Goal: Information Seeking & Learning: Find specific fact

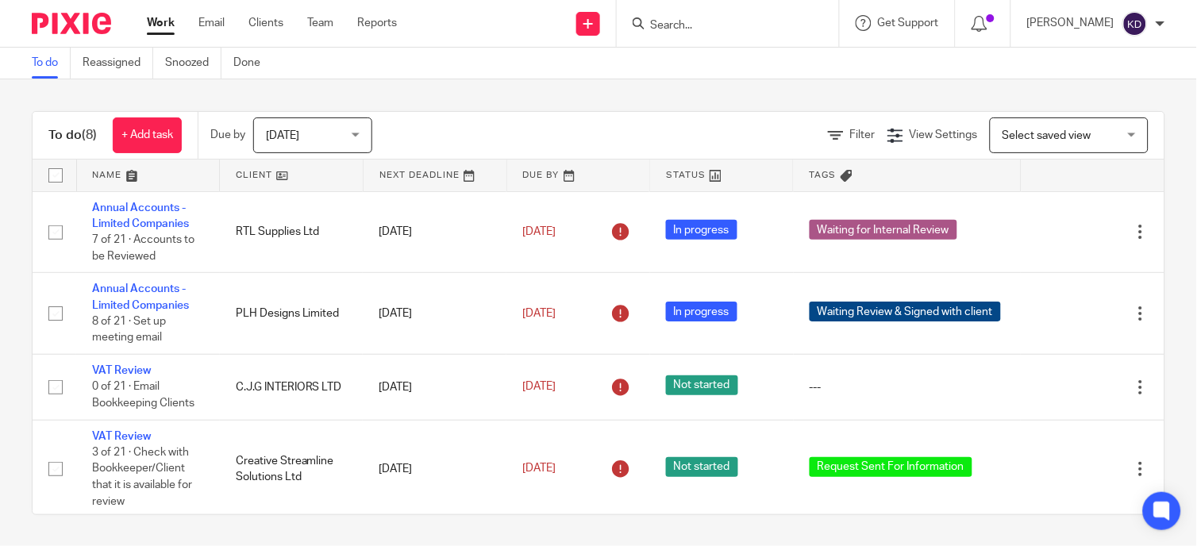
click at [730, 17] on form at bounding box center [732, 23] width 169 height 20
click at [731, 16] on form at bounding box center [732, 23] width 169 height 20
click at [701, 20] on input "Search" at bounding box center [719, 26] width 143 height 14
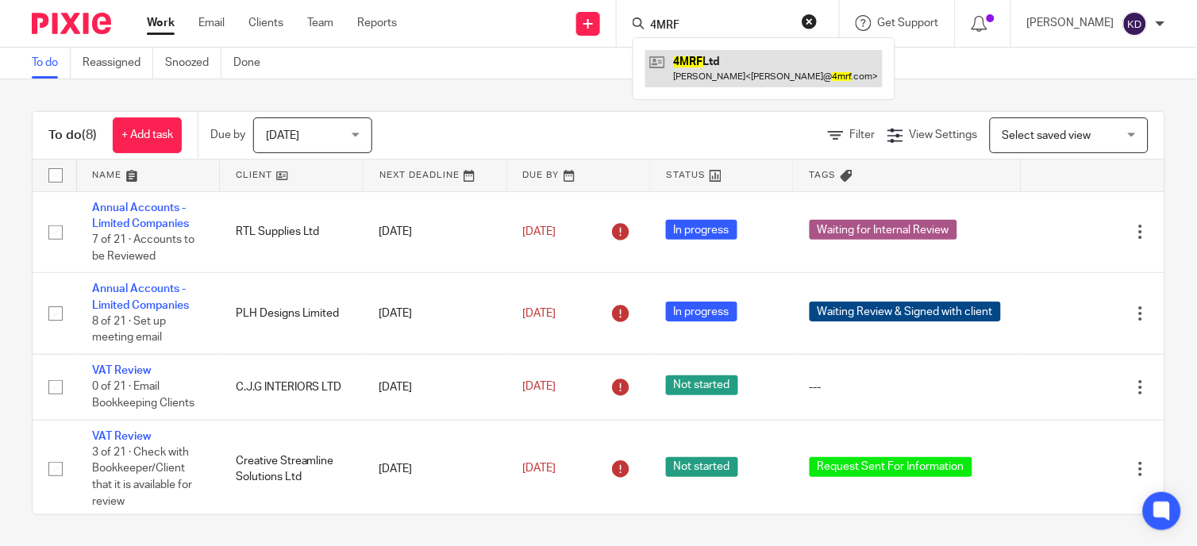
type input "4MRF"
click at [732, 69] on link at bounding box center [763, 68] width 237 height 37
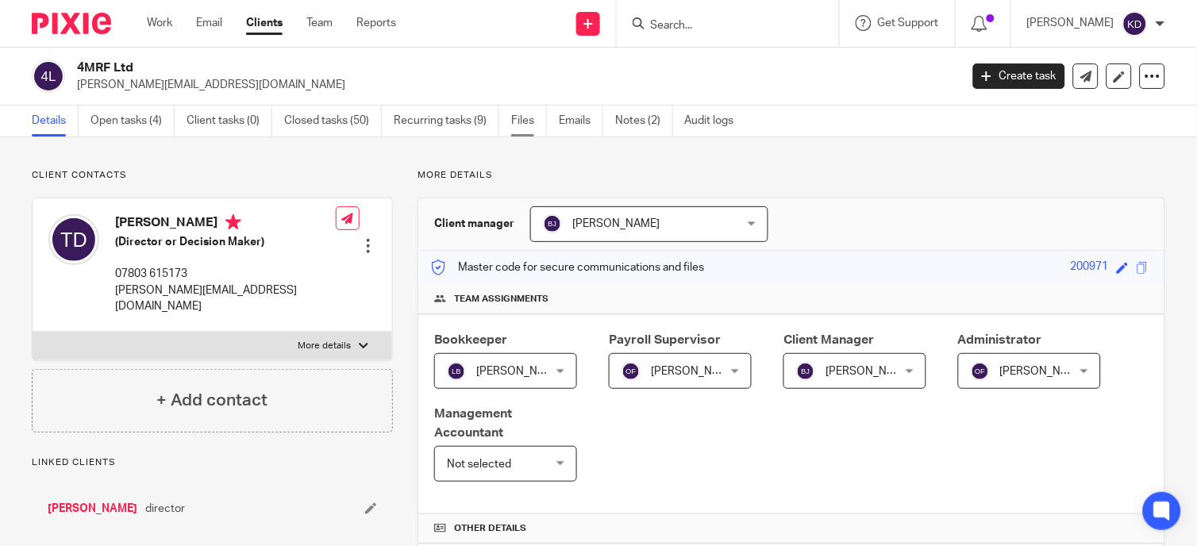
click at [533, 121] on link "Files" at bounding box center [529, 121] width 36 height 31
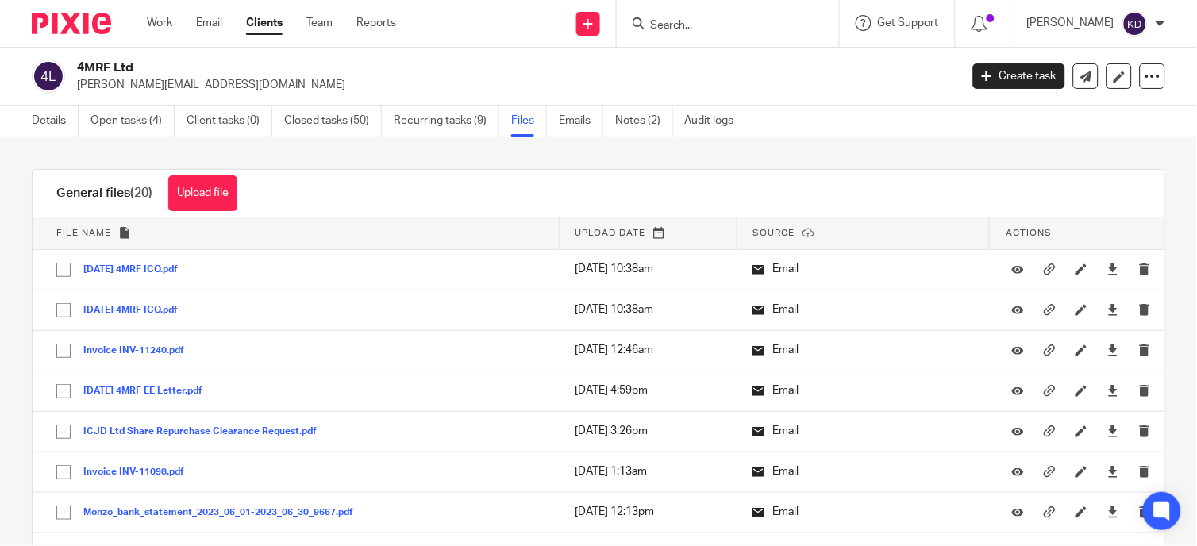
click at [605, 234] on span "Upload date" at bounding box center [610, 233] width 71 height 9
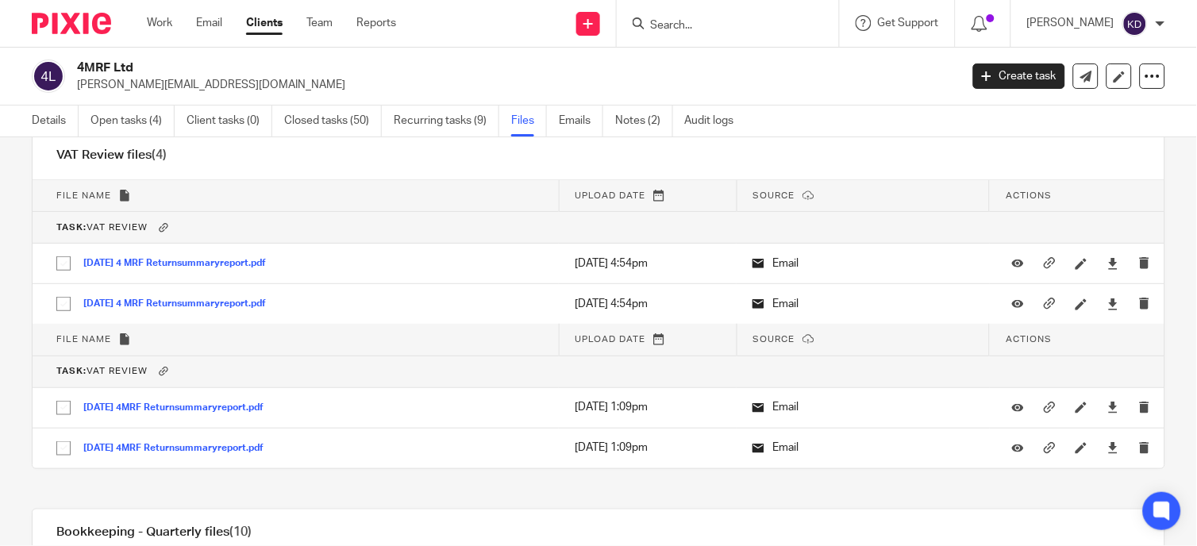
scroll to position [2028, 0]
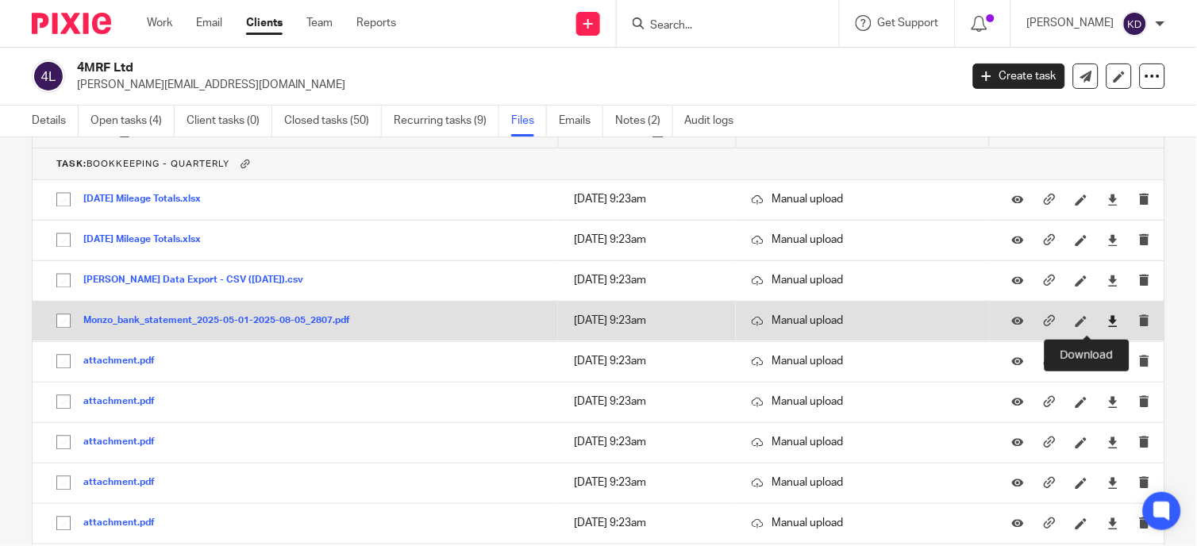
click at [1107, 326] on icon at bounding box center [1113, 322] width 12 height 12
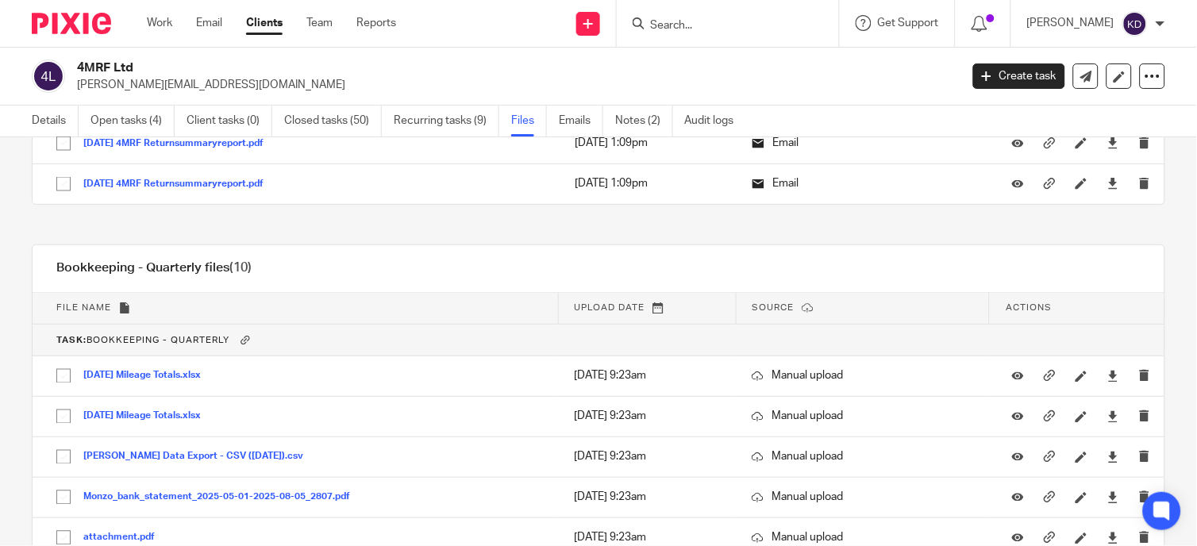
scroll to position [1940, 0]
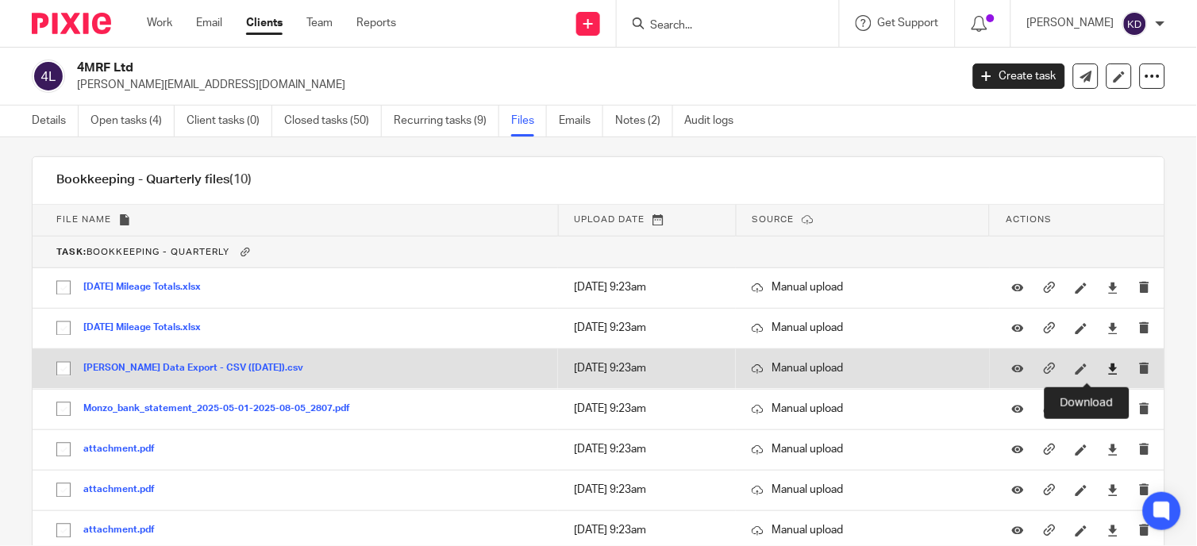
click at [1107, 370] on icon at bounding box center [1113, 369] width 12 height 12
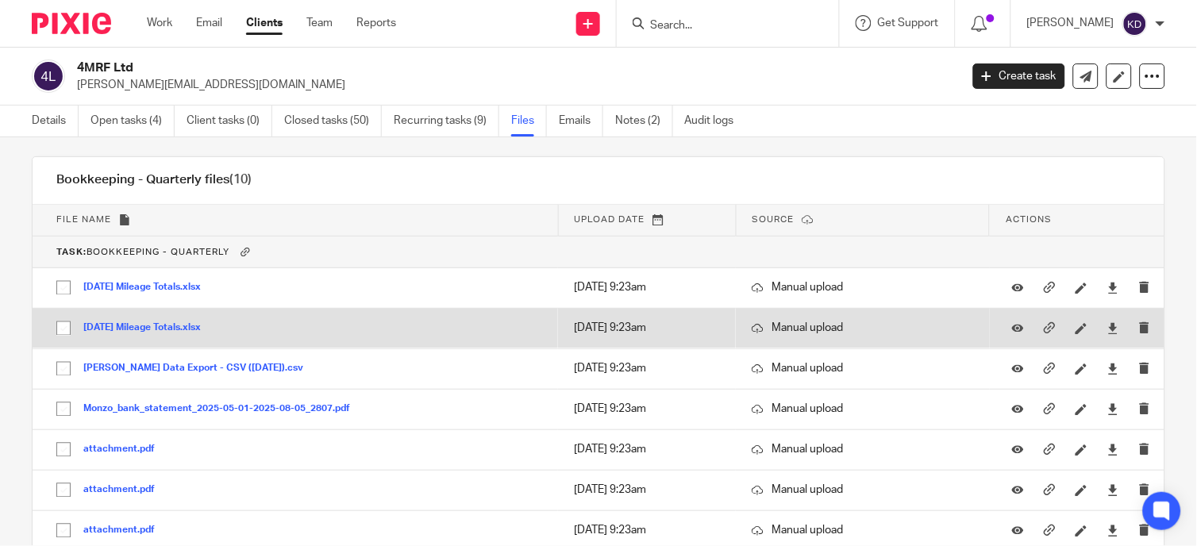
scroll to position [2116, 0]
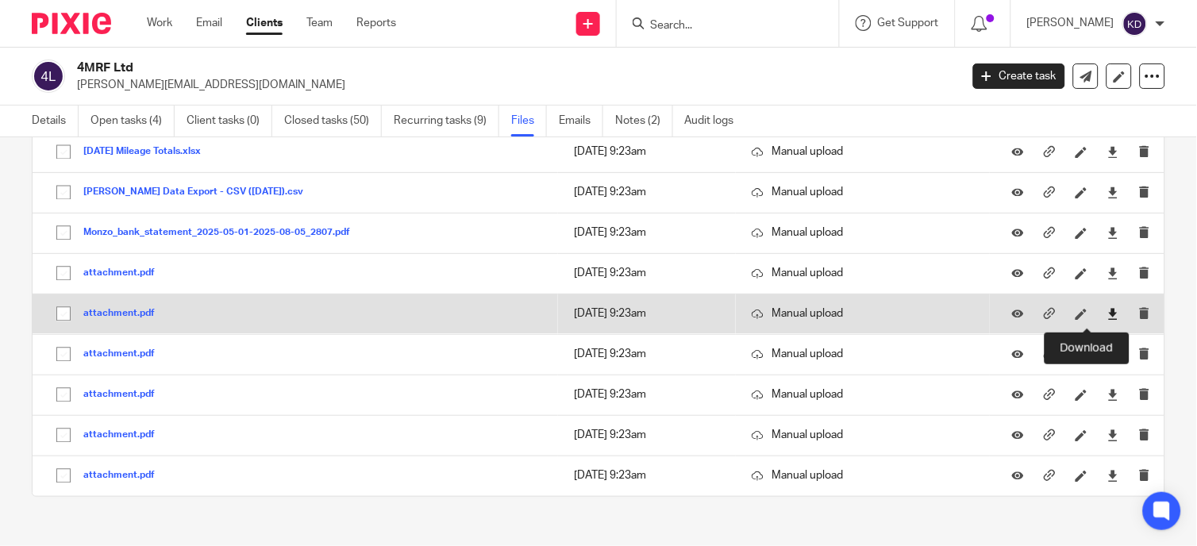
click at [1107, 321] on icon at bounding box center [1113, 315] width 12 height 12
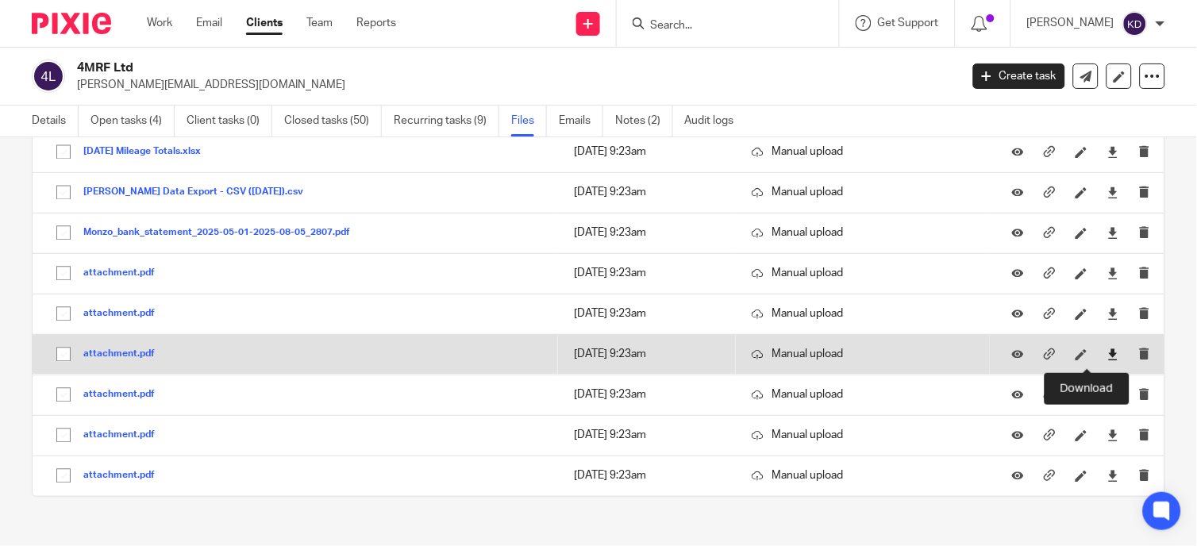
click at [1107, 358] on icon at bounding box center [1113, 355] width 12 height 12
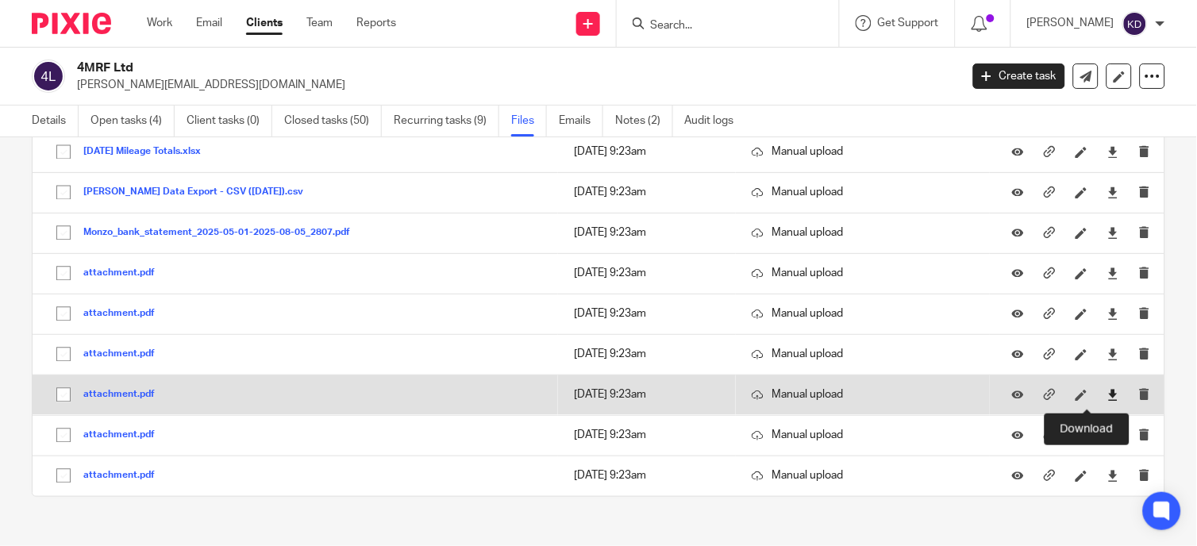
click at [1107, 402] on icon at bounding box center [1113, 396] width 12 height 12
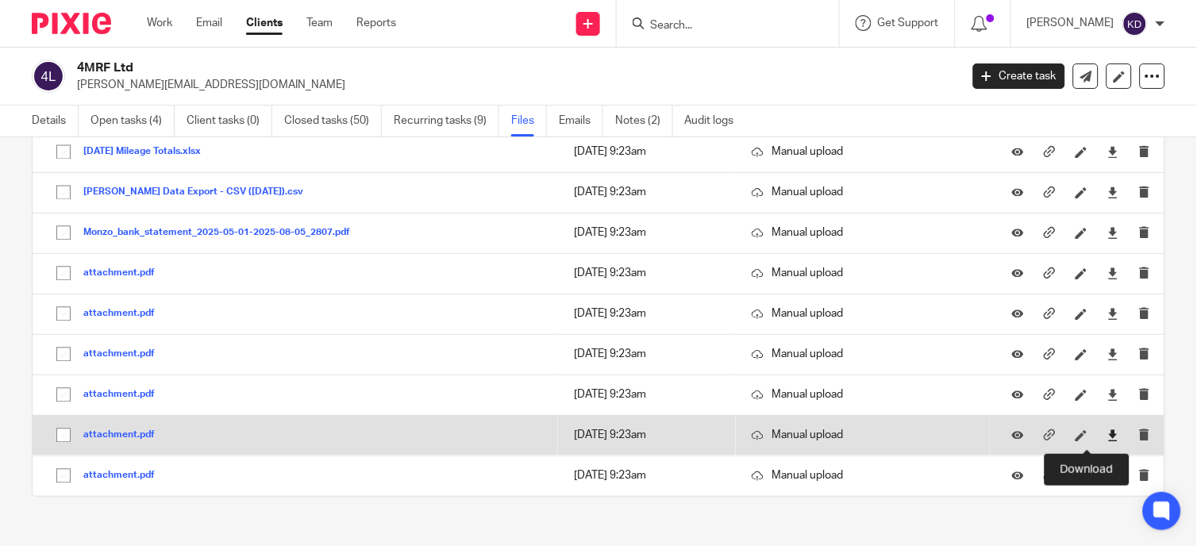
click at [1107, 437] on icon at bounding box center [1113, 436] width 12 height 12
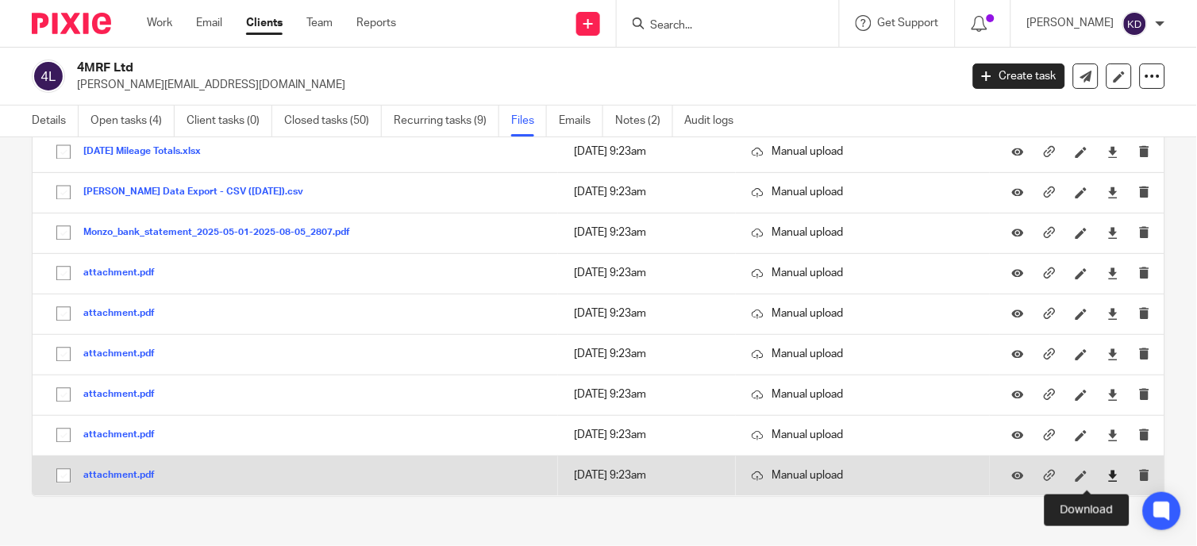
click at [1107, 479] on icon at bounding box center [1113, 477] width 12 height 12
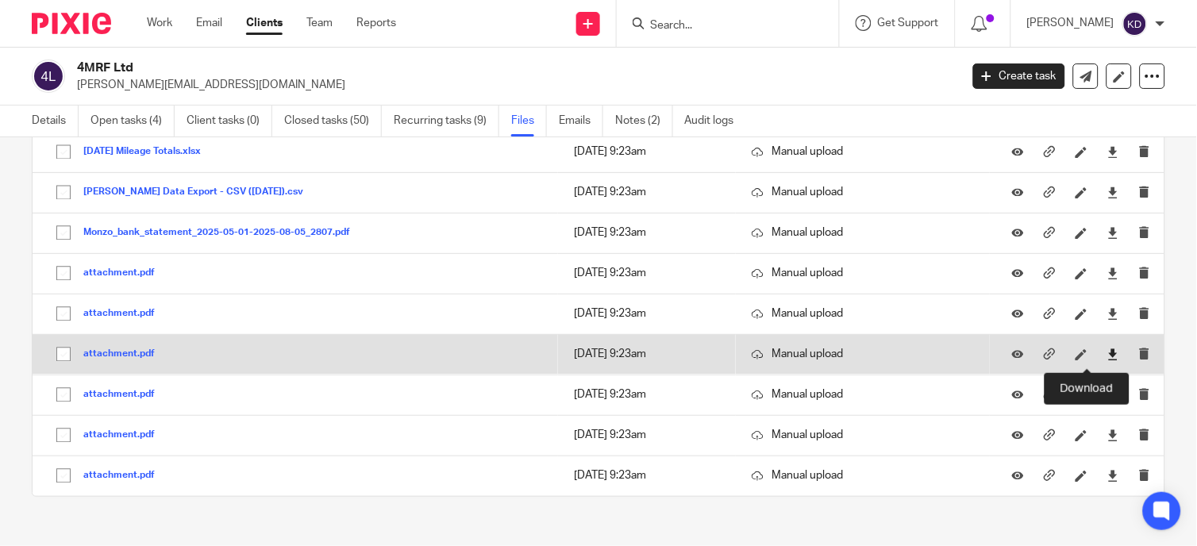
click at [1107, 355] on icon at bounding box center [1113, 355] width 12 height 12
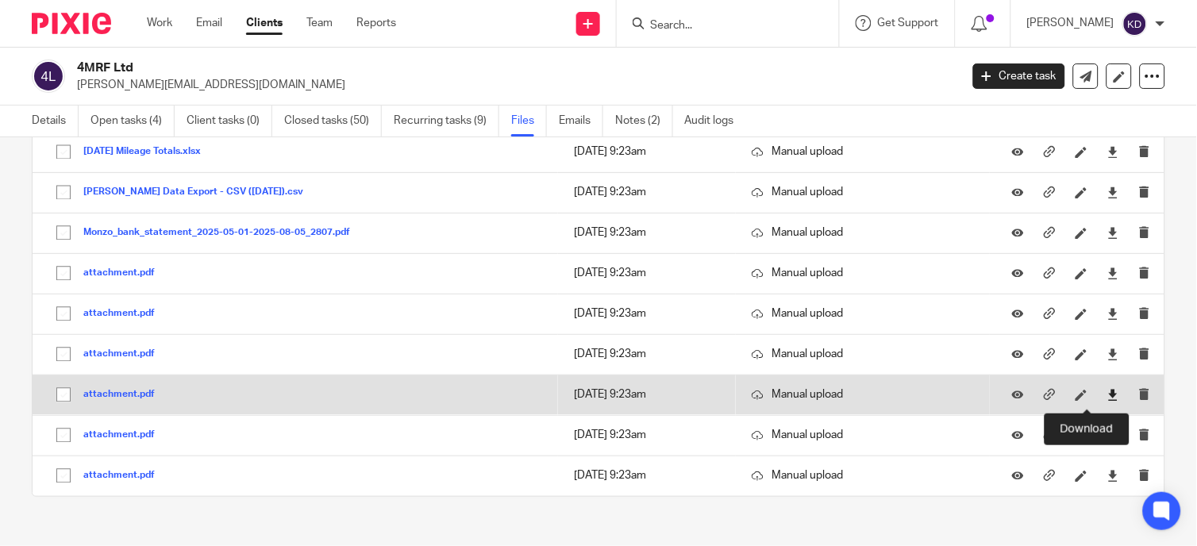
click at [1107, 398] on icon at bounding box center [1113, 396] width 12 height 12
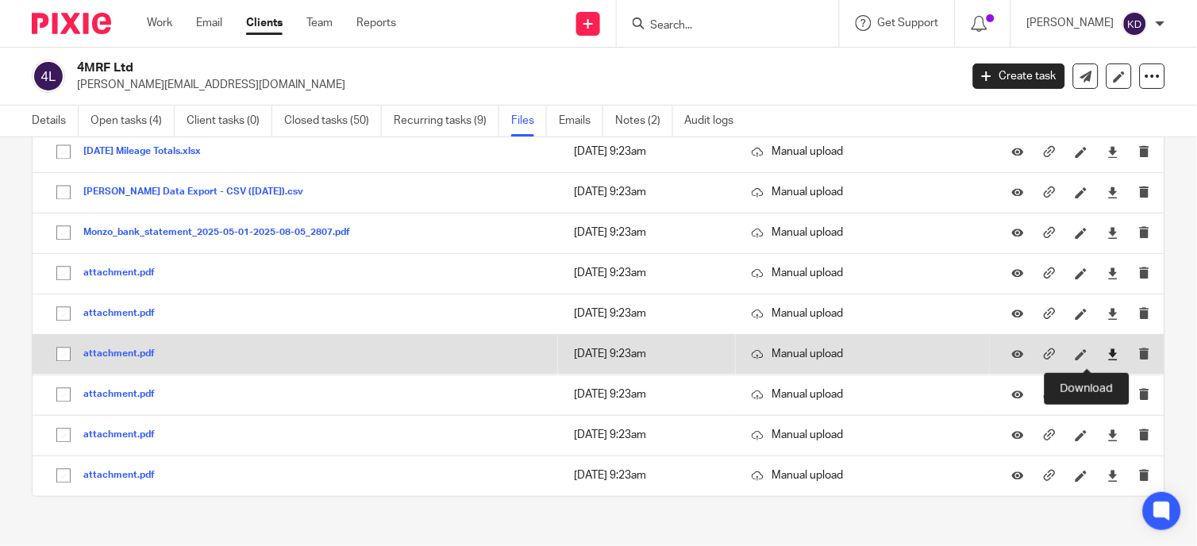
click at [1107, 358] on icon at bounding box center [1113, 355] width 12 height 12
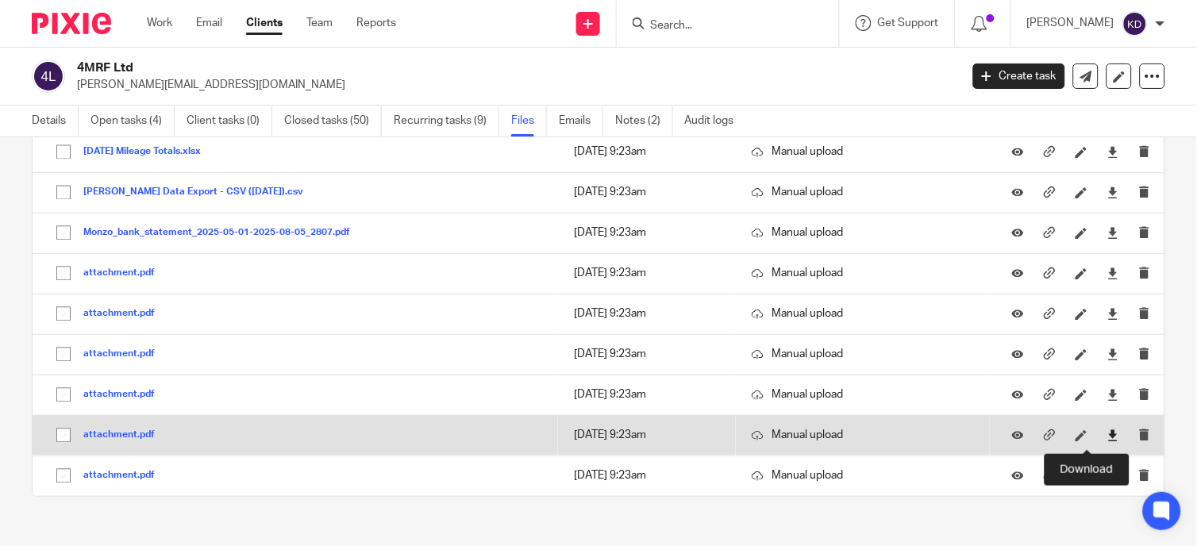
click at [1107, 437] on icon at bounding box center [1113, 436] width 12 height 12
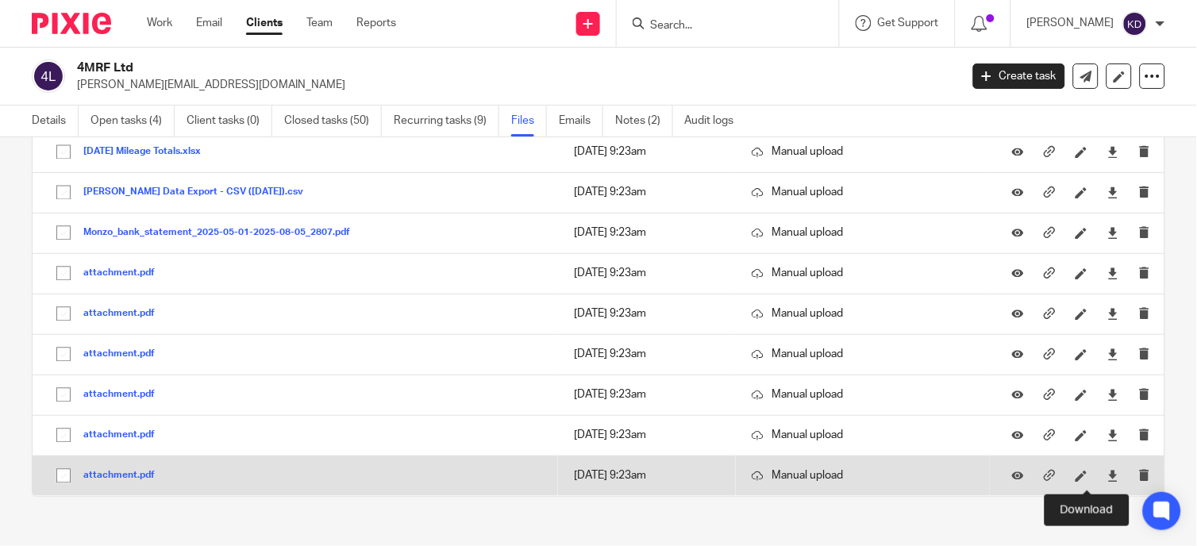
drag, startPoint x: 1090, startPoint y: 475, endPoint x: 1103, endPoint y: 479, distance: 13.6
click at [1107, 475] on icon at bounding box center [1113, 477] width 12 height 12
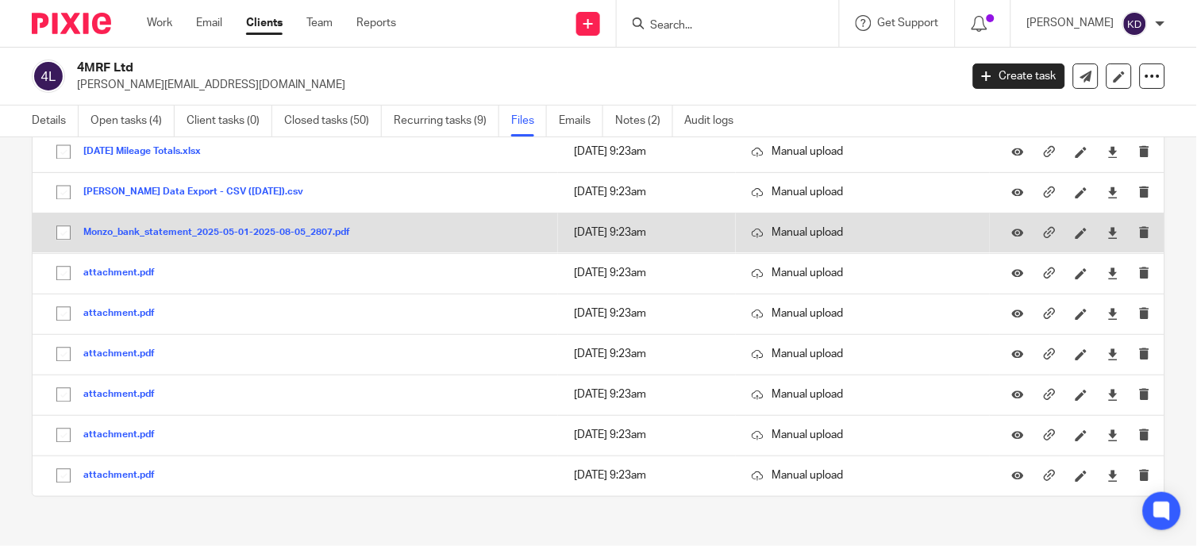
scroll to position [2028, 0]
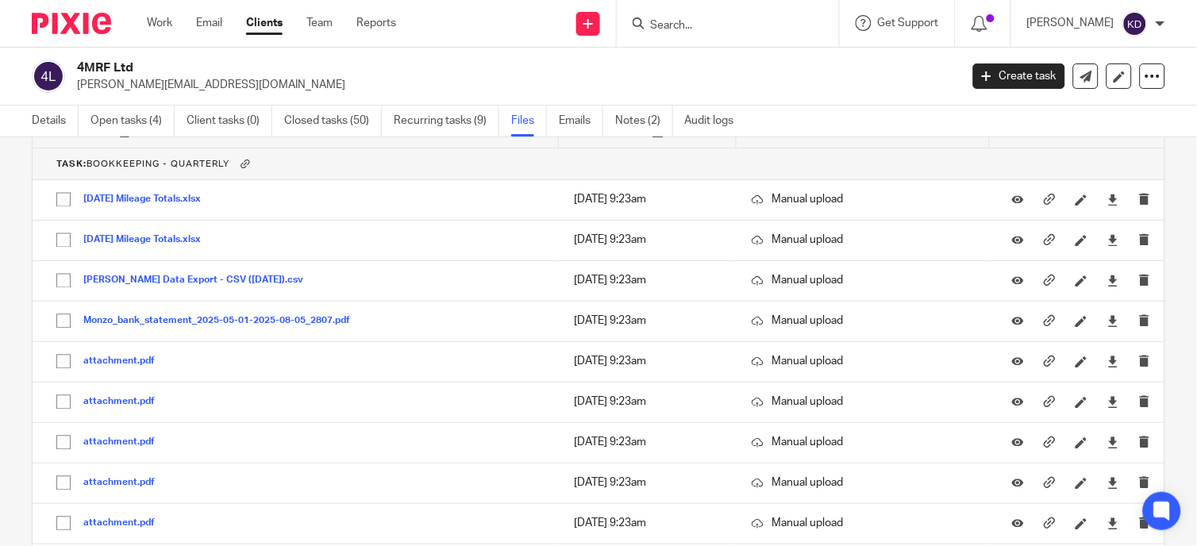
click at [180, 167] on span "Task: Bookkeeping - Quarterly" at bounding box center [142, 164] width 173 height 9
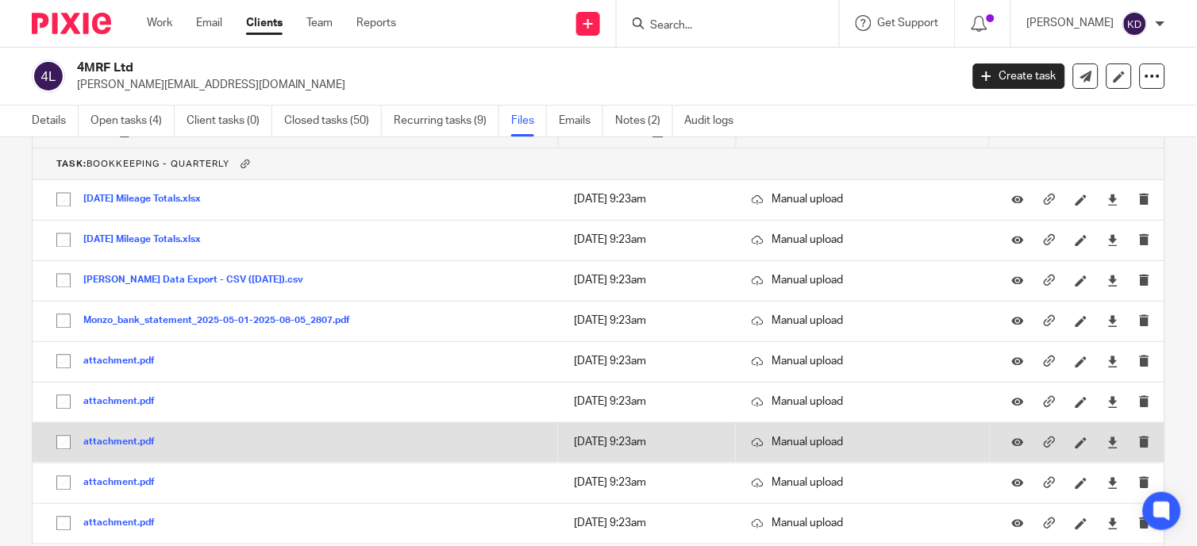
scroll to position [1851, 0]
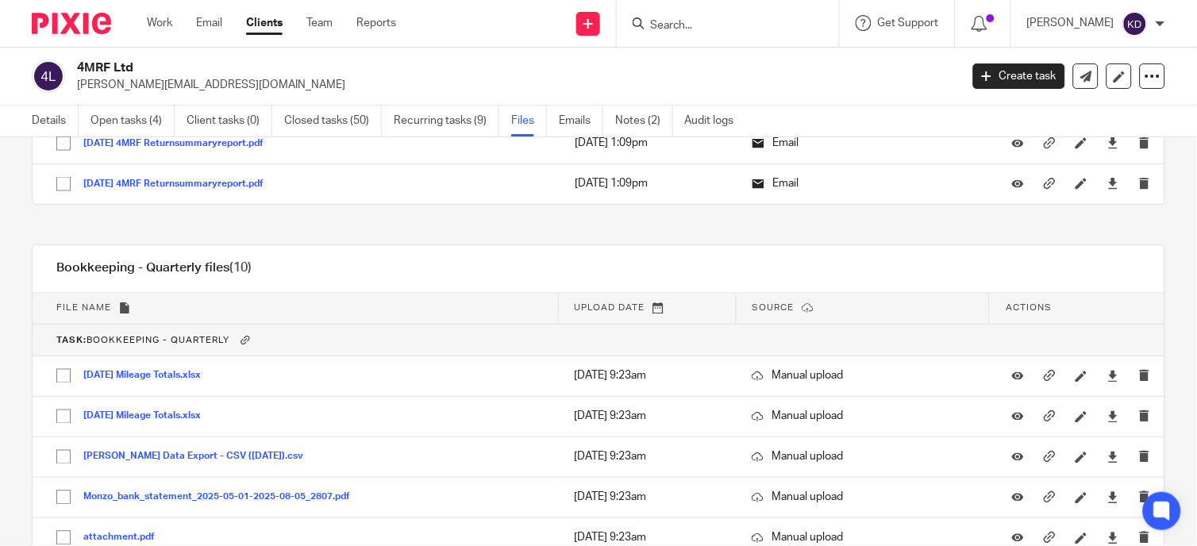
click at [187, 273] on h1 "Bookkeeping - Quarterly files (10)" at bounding box center [153, 268] width 195 height 17
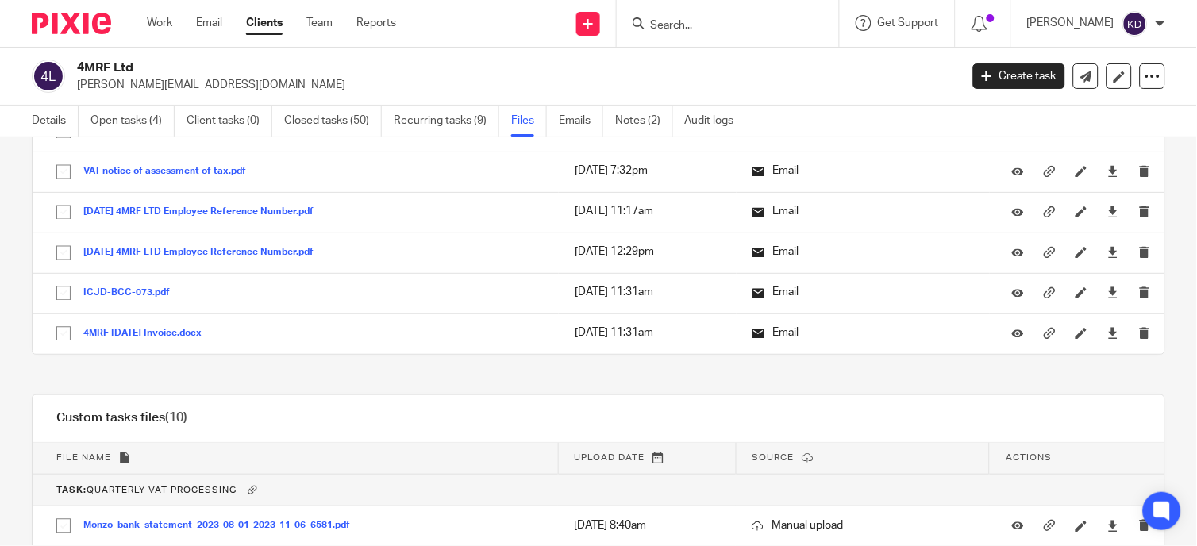
scroll to position [176, 0]
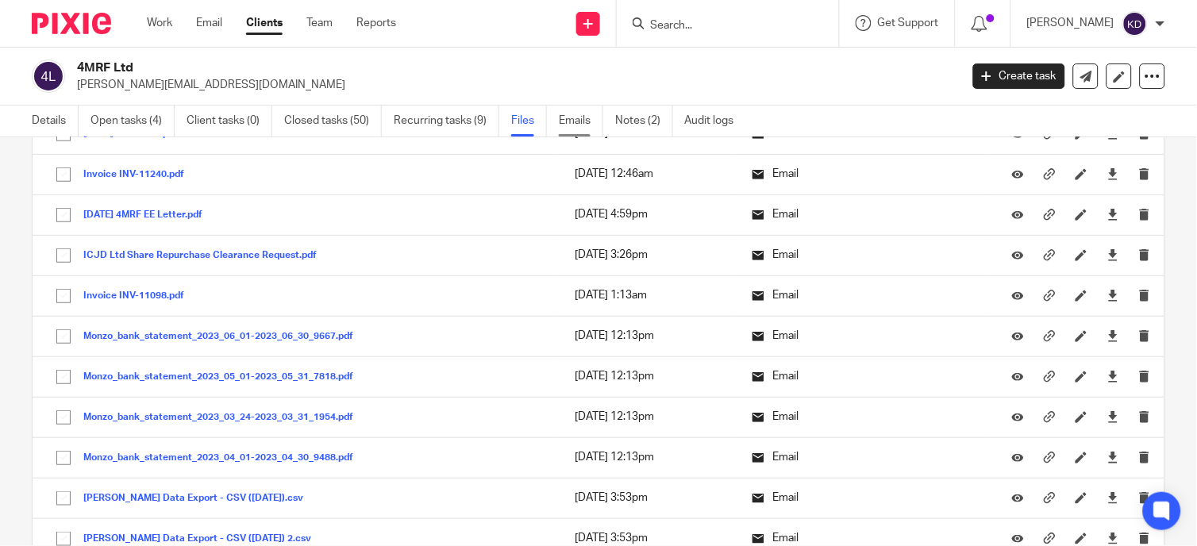
click at [591, 127] on link "Emails" at bounding box center [581, 121] width 44 height 31
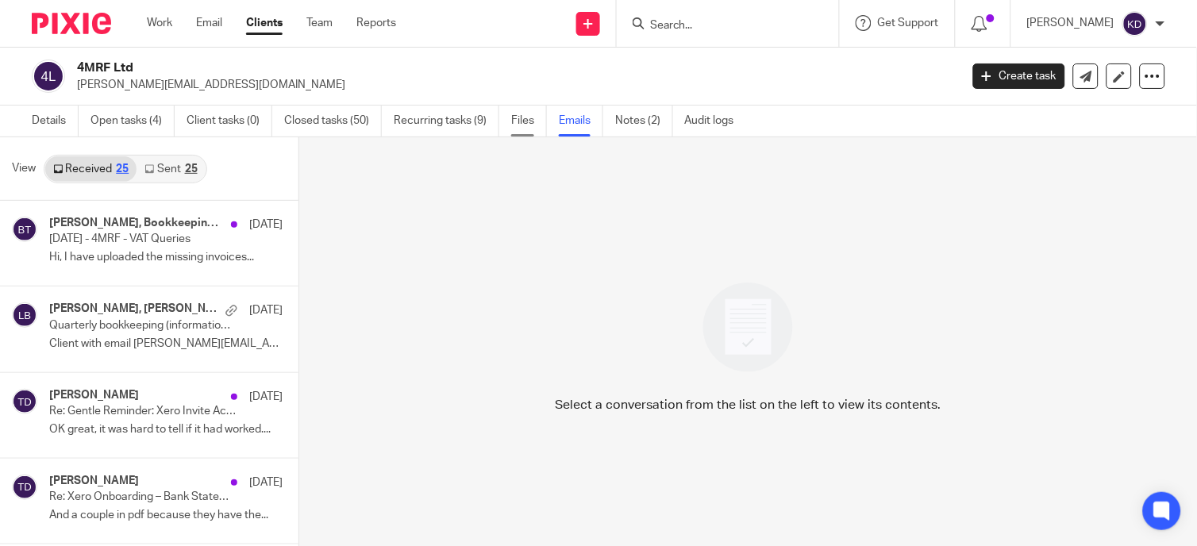
click at [517, 125] on link "Files" at bounding box center [529, 121] width 36 height 31
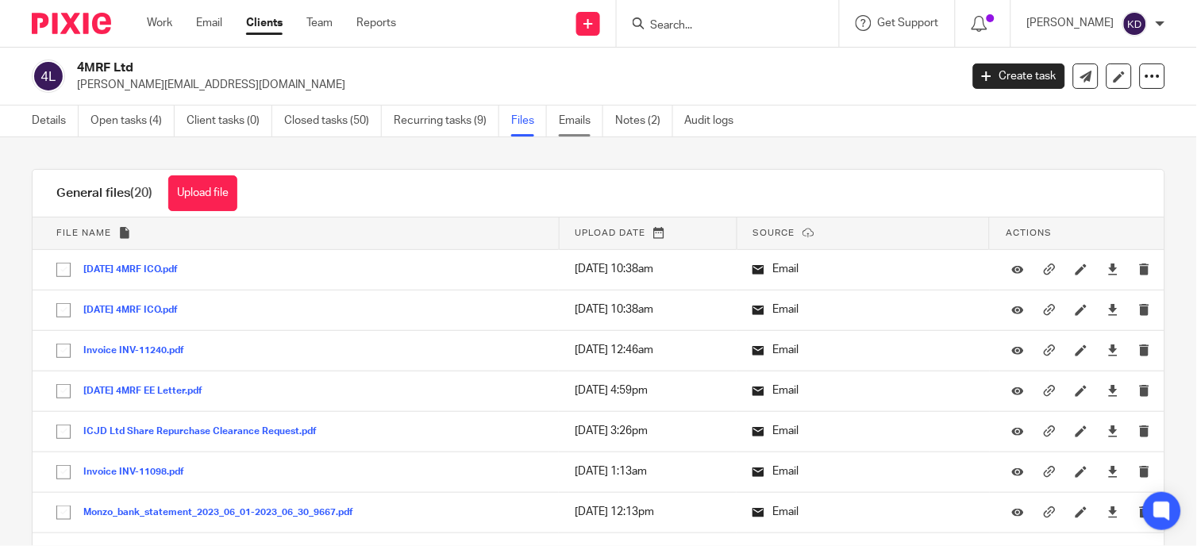
click at [570, 112] on link "Emails" at bounding box center [581, 121] width 44 height 31
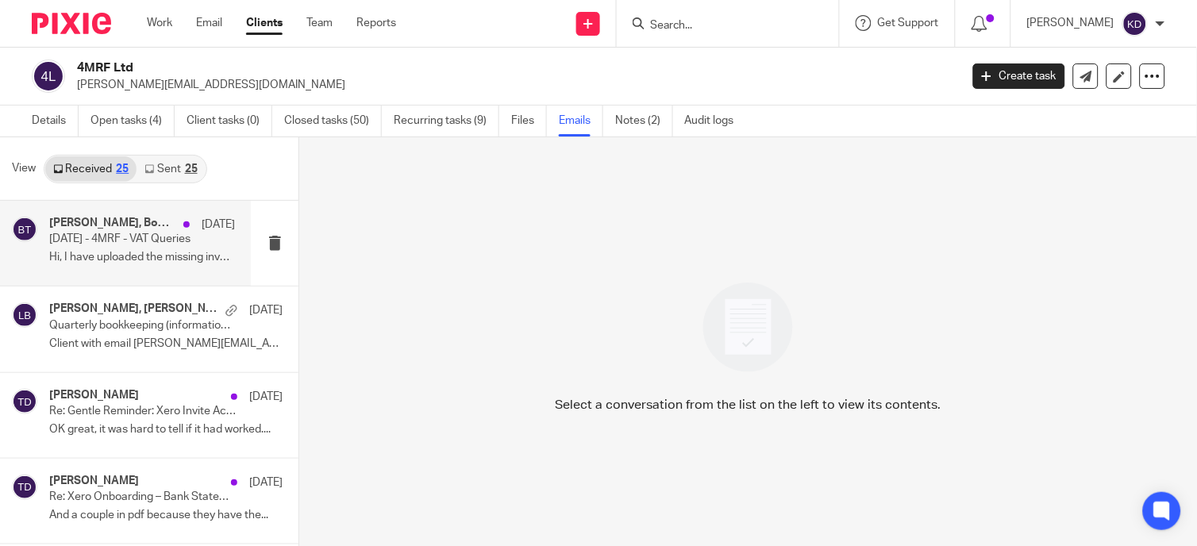
click at [112, 252] on p "Hi, I have uploaded the missing invoices..." at bounding box center [142, 257] width 186 height 13
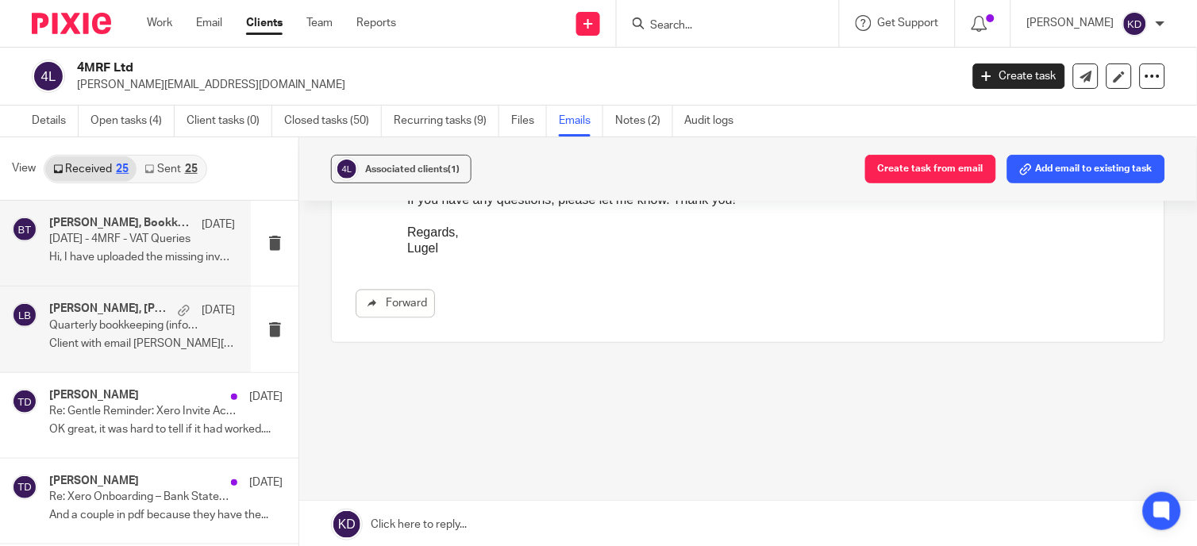
scroll to position [176, 0]
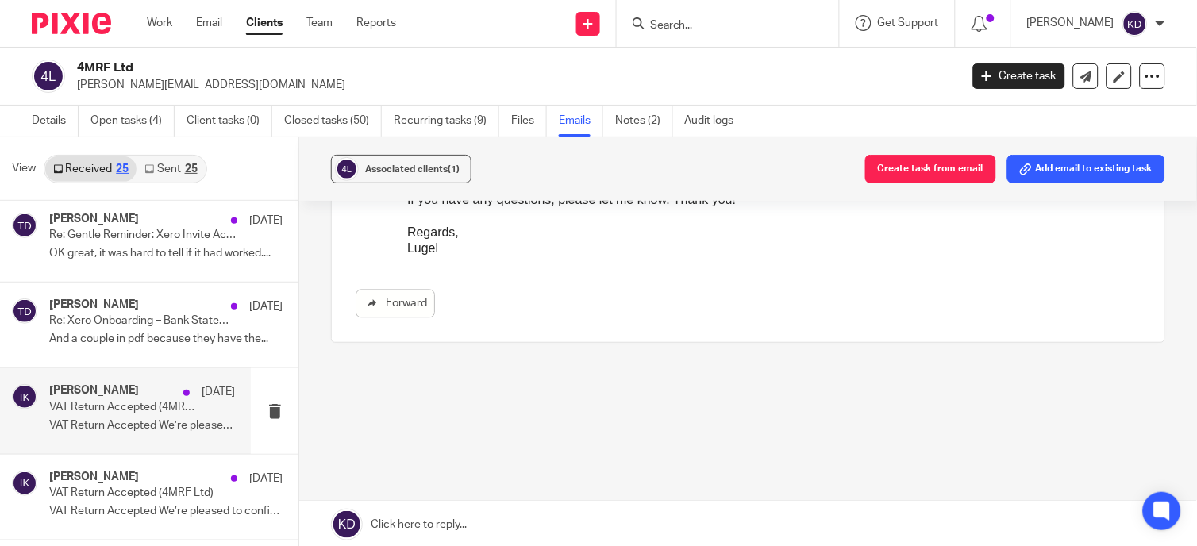
click at [96, 407] on p "VAT Return Accepted (4MRF Ltd)" at bounding box center [123, 407] width 148 height 13
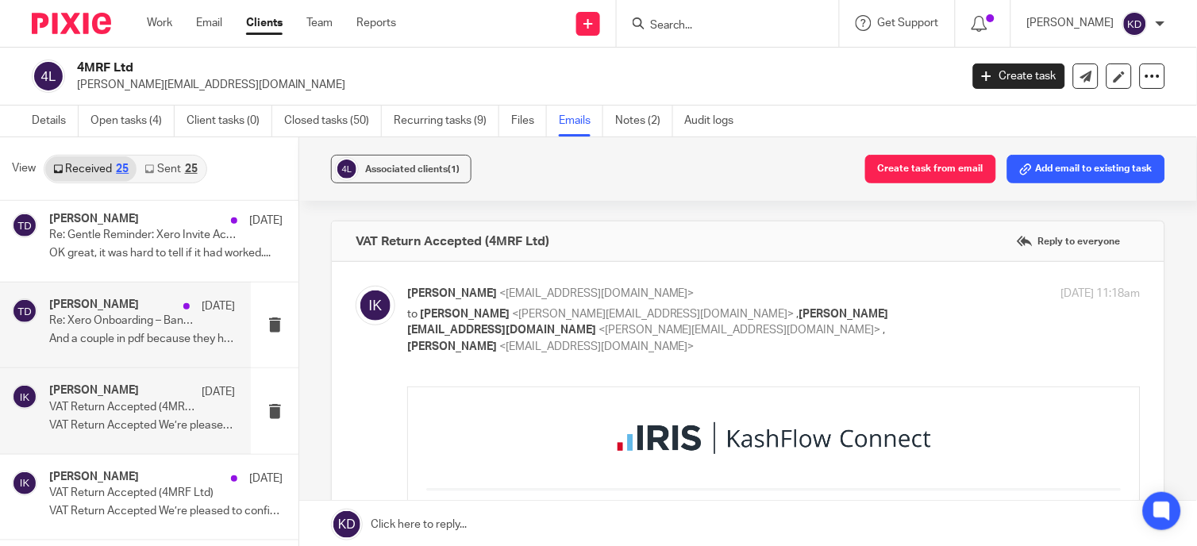
scroll to position [529, 0]
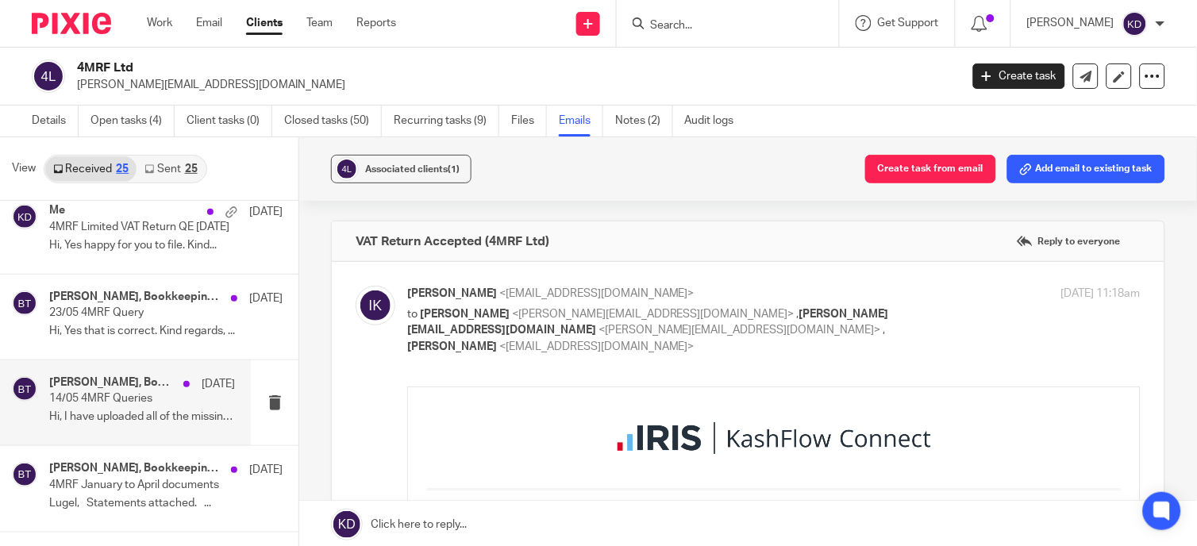
click at [79, 410] on p "Hi, I have uploaded all of the missing..." at bounding box center [142, 416] width 186 height 13
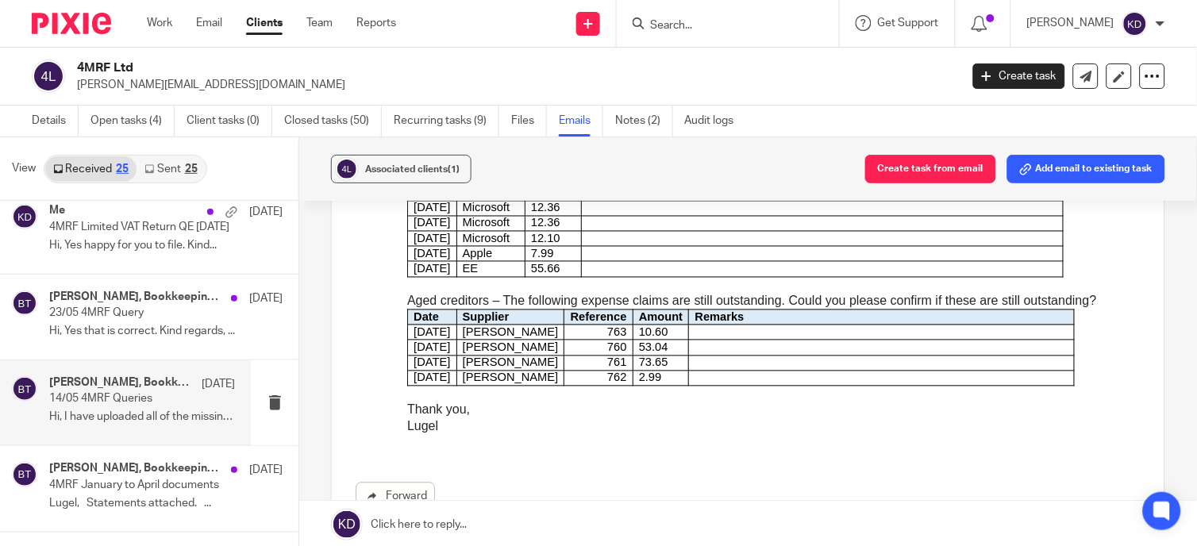
scroll to position [455, 0]
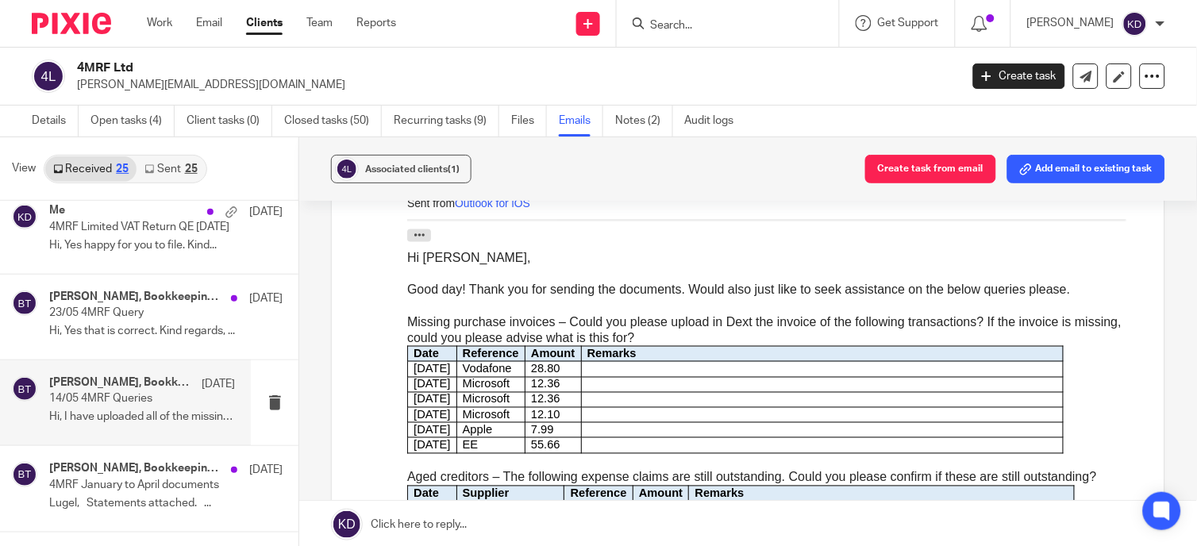
click at [113, 415] on p "Hi, I have uploaded all of the missing..." at bounding box center [142, 416] width 186 height 13
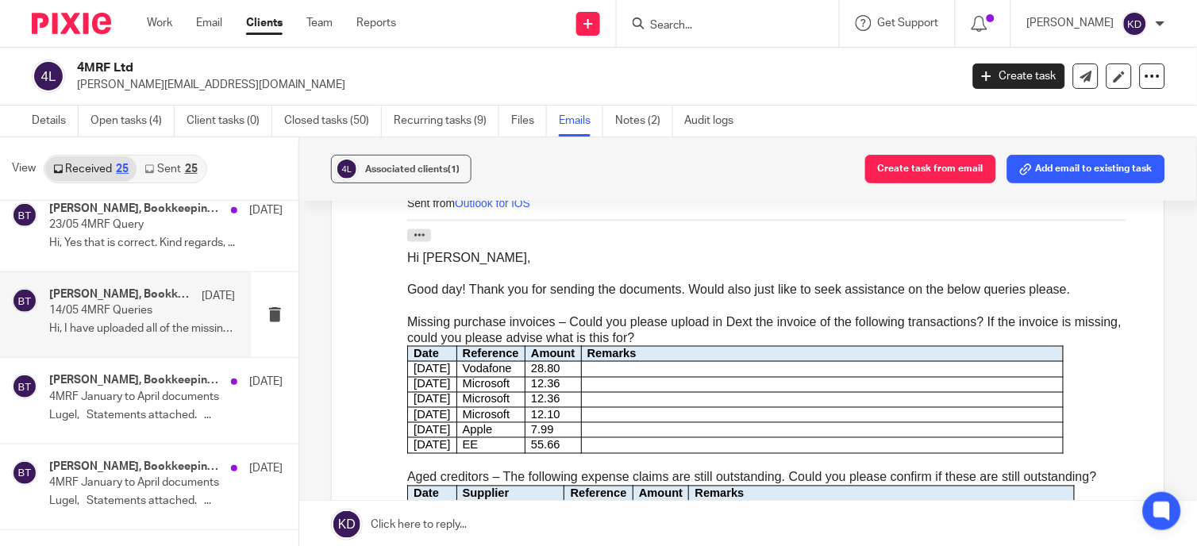
click at [125, 394] on p "4MRF January to April documents" at bounding box center [142, 396] width 186 height 13
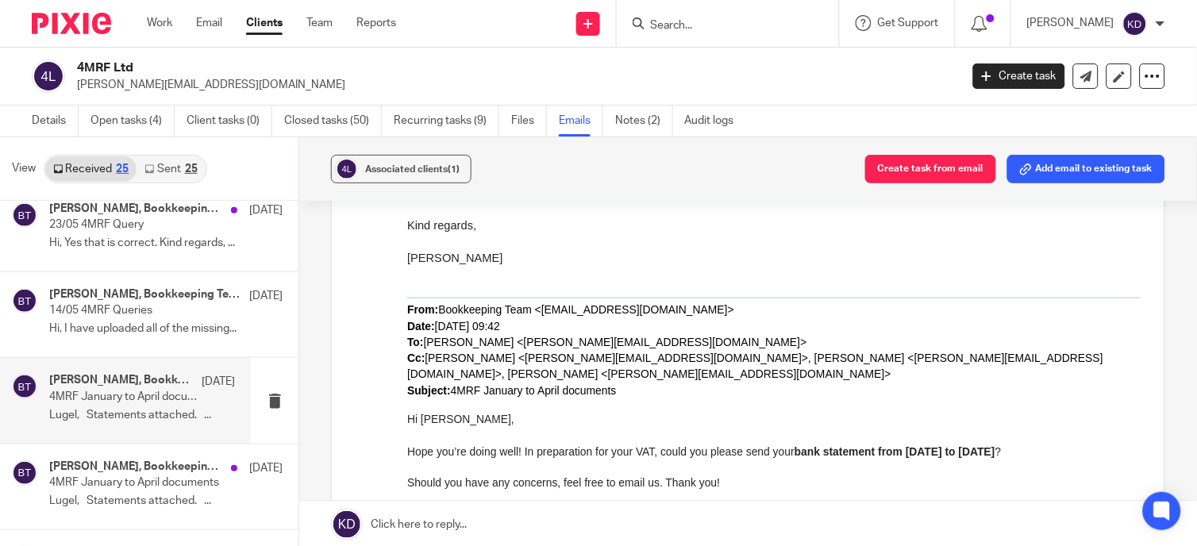
scroll to position [705, 0]
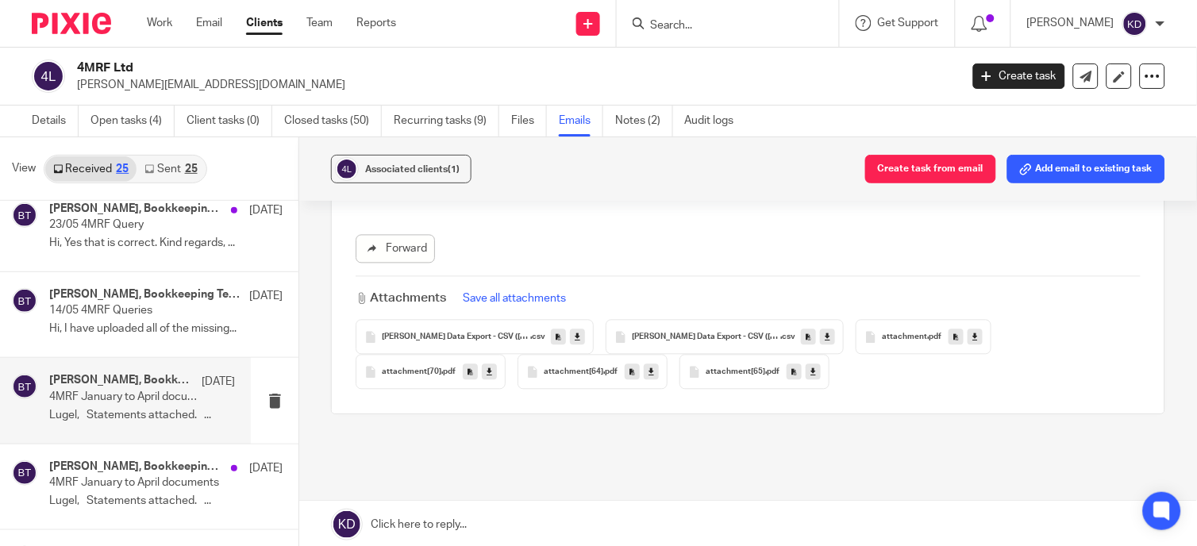
click at [575, 335] on icon at bounding box center [578, 338] width 6 height 12
click at [826, 340] on icon at bounding box center [828, 338] width 6 height 12
click at [972, 340] on icon at bounding box center [975, 338] width 6 height 12
click at [486, 374] on icon at bounding box center [489, 373] width 6 height 12
click at [649, 373] on link at bounding box center [651, 372] width 15 height 16
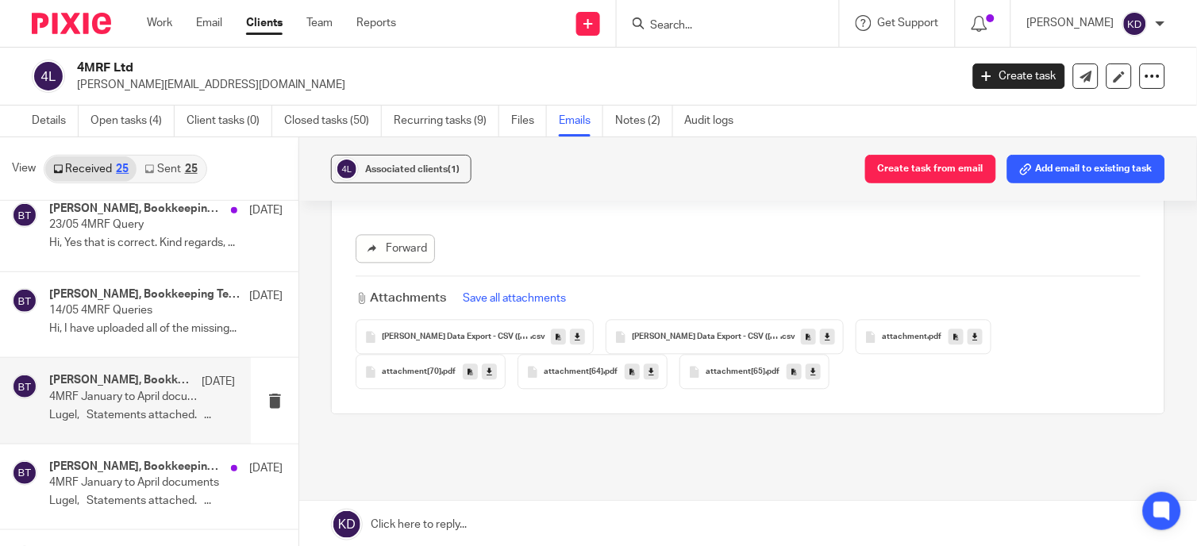
click at [810, 374] on icon at bounding box center [813, 373] width 6 height 12
click at [575, 333] on icon at bounding box center [578, 338] width 6 height 12
click at [503, 292] on button "Save all attachments" at bounding box center [514, 298] width 113 height 17
click at [1151, 60] on div "Attachments saved." at bounding box center [1092, 50] width 175 height 52
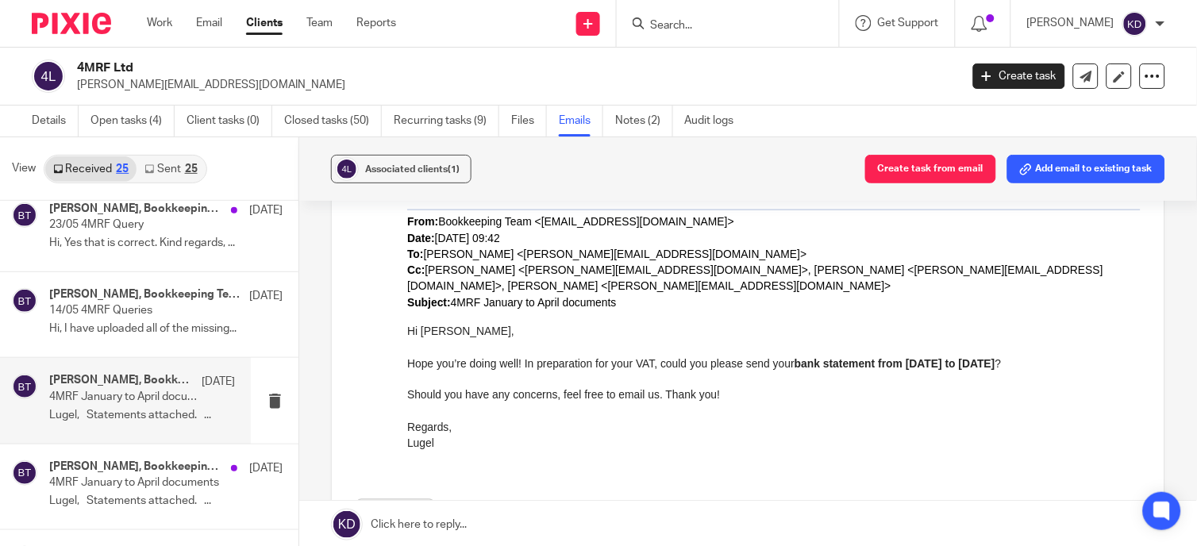
scroll to position [352, 0]
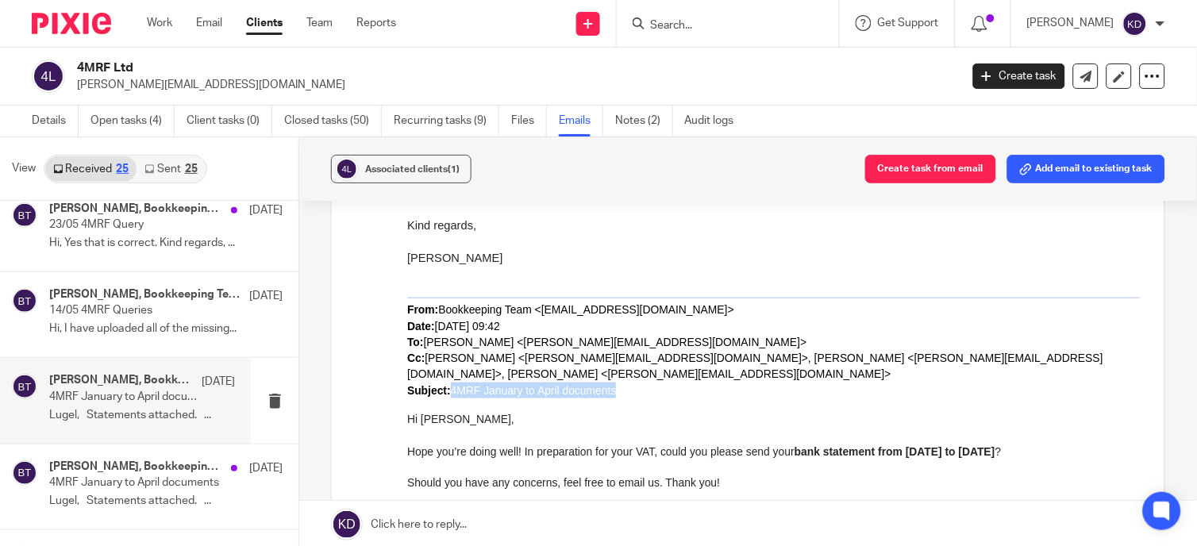
drag, startPoint x: 452, startPoint y: 387, endPoint x: 635, endPoint y: 393, distance: 183.4
click at [635, 393] on p "From: Bookkeeping Team <bookkeeping@parklaneaccountants.co.uk> Date: Thursday, …" at bounding box center [772, 349] width 733 height 97
copy span "4MRF January to April documents"
click at [701, 20] on input "Search" at bounding box center [719, 26] width 143 height 14
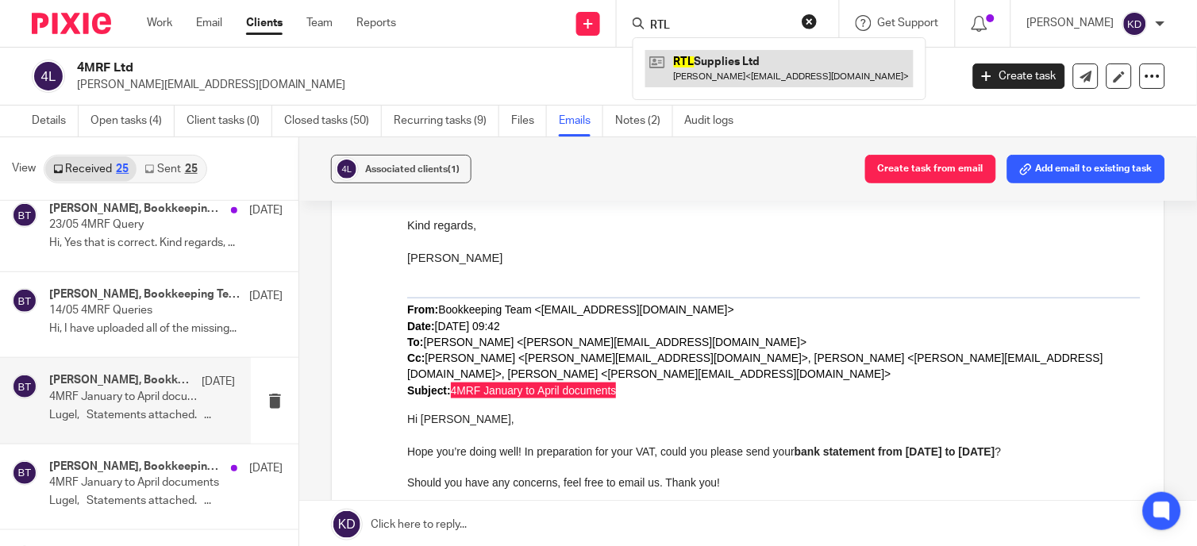
type input "RTL"
drag, startPoint x: 755, startPoint y: 52, endPoint x: 979, endPoint y: 121, distance: 234.0
click at [755, 52] on link at bounding box center [779, 68] width 268 height 37
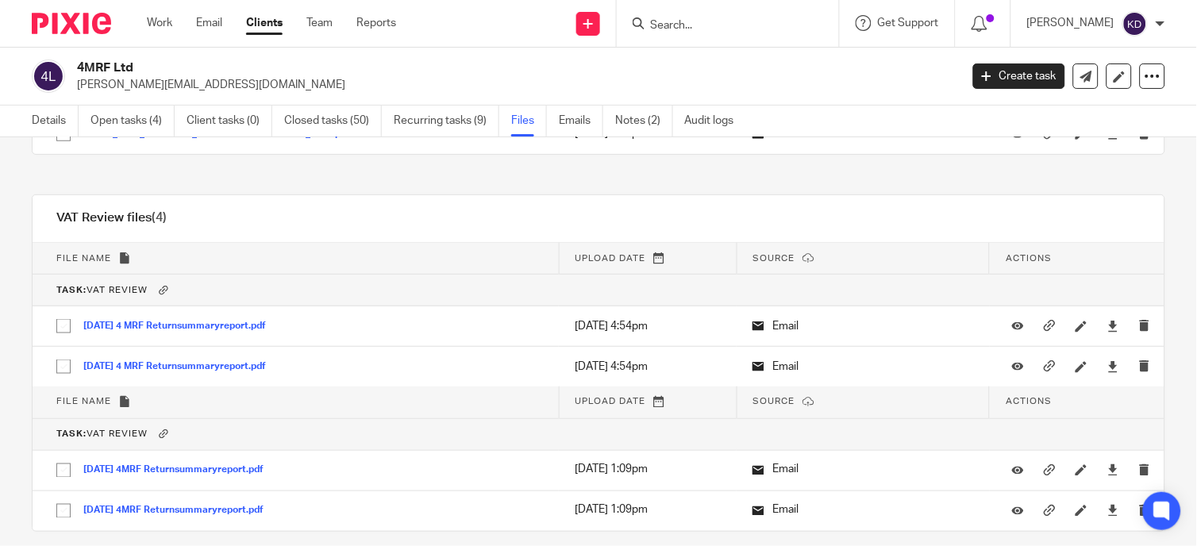
scroll to position [2209, 0]
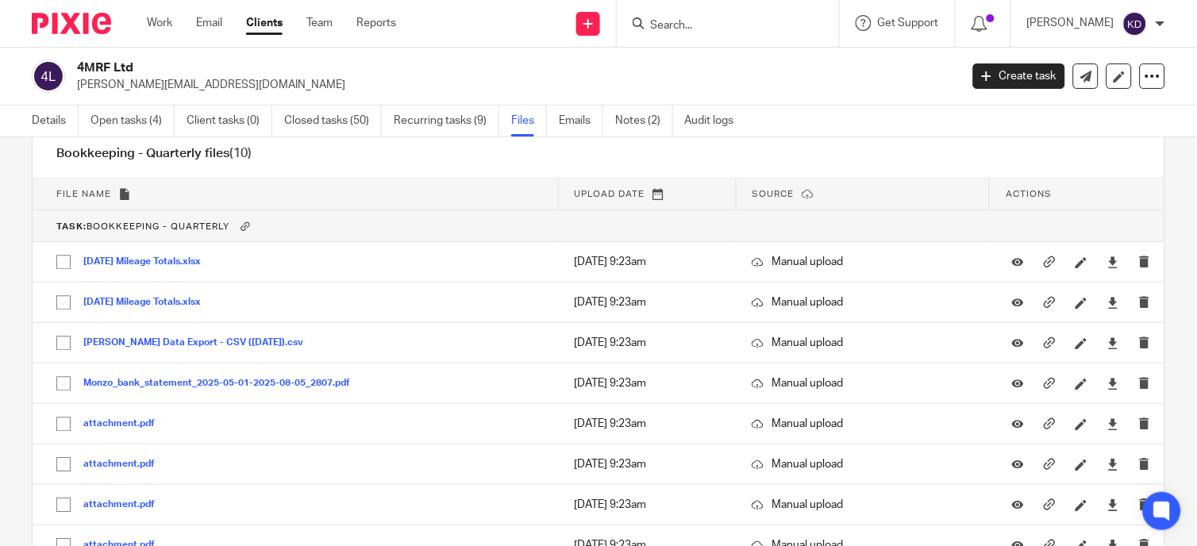
click at [722, 22] on input "Search" at bounding box center [719, 26] width 143 height 14
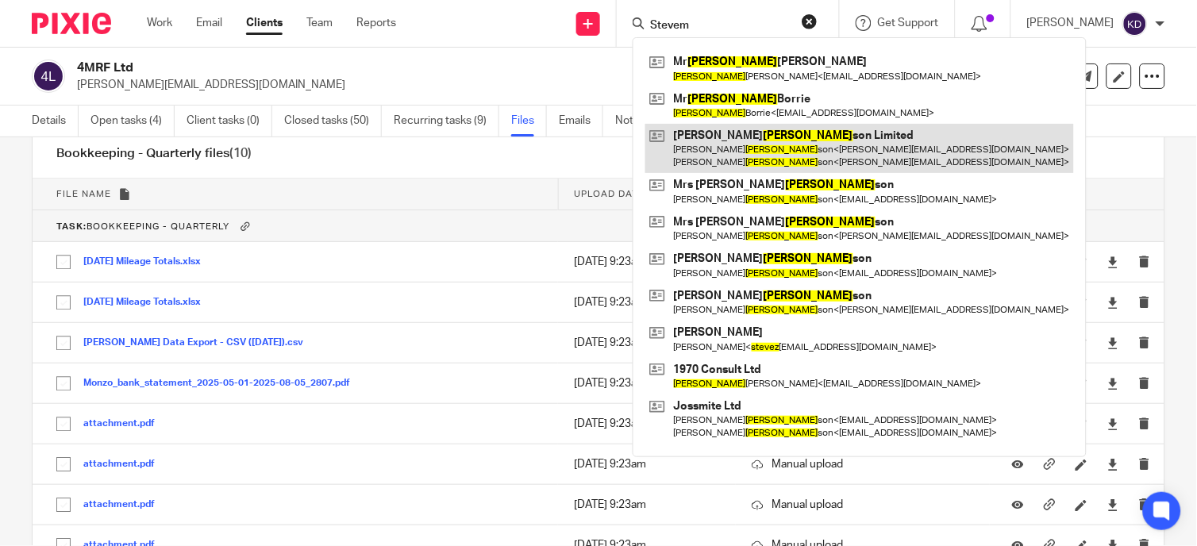
type input "Stevem"
click at [775, 153] on link at bounding box center [859, 148] width 429 height 49
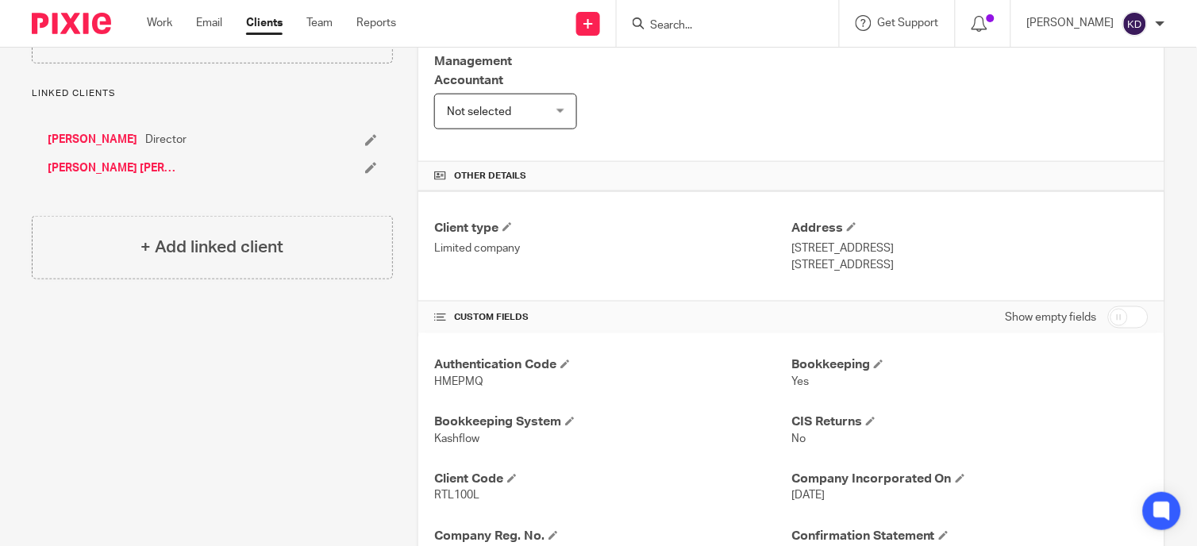
scroll to position [529, 0]
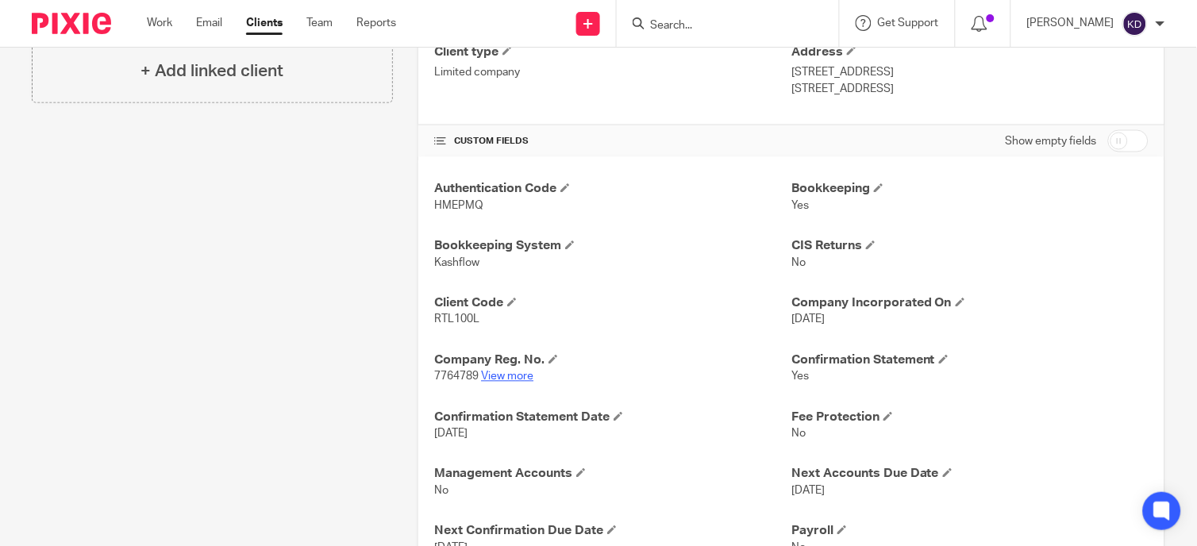
click at [500, 381] on link "View more" at bounding box center [507, 376] width 52 height 11
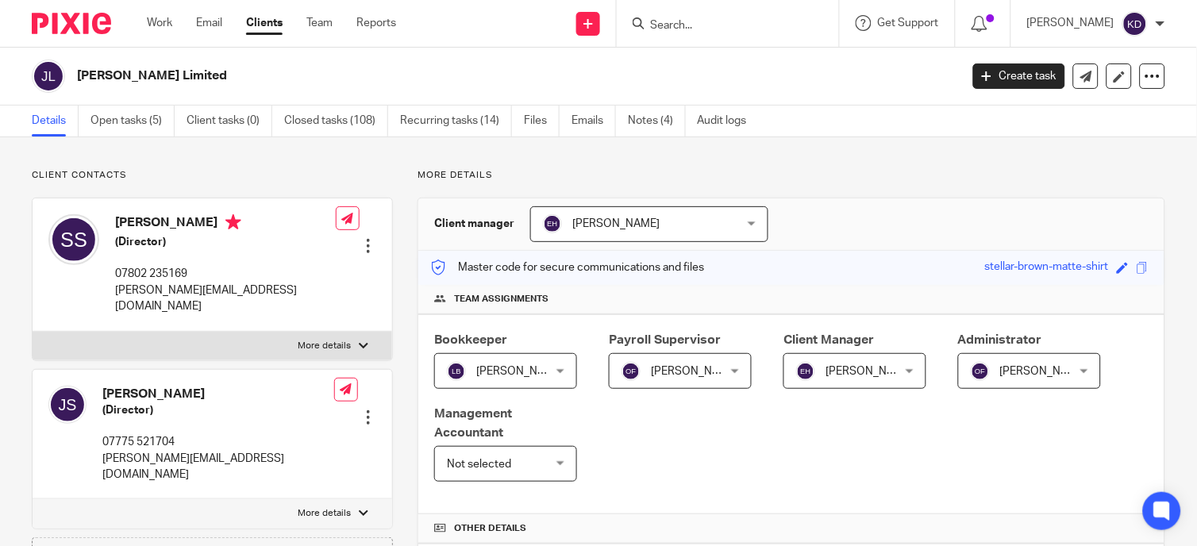
scroll to position [440, 0]
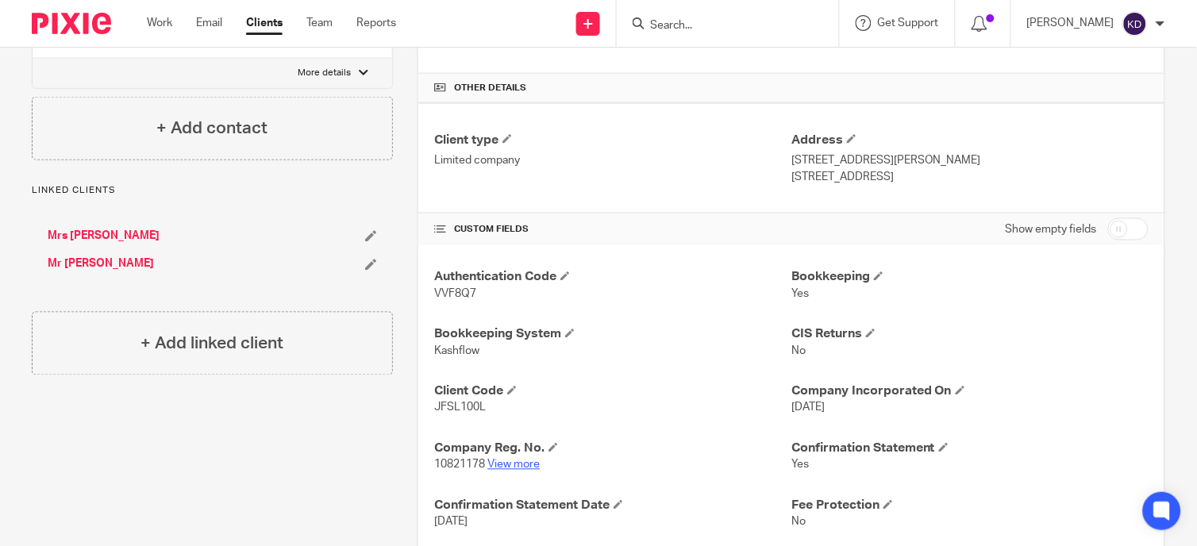
click at [497, 463] on link "View more" at bounding box center [513, 464] width 52 height 11
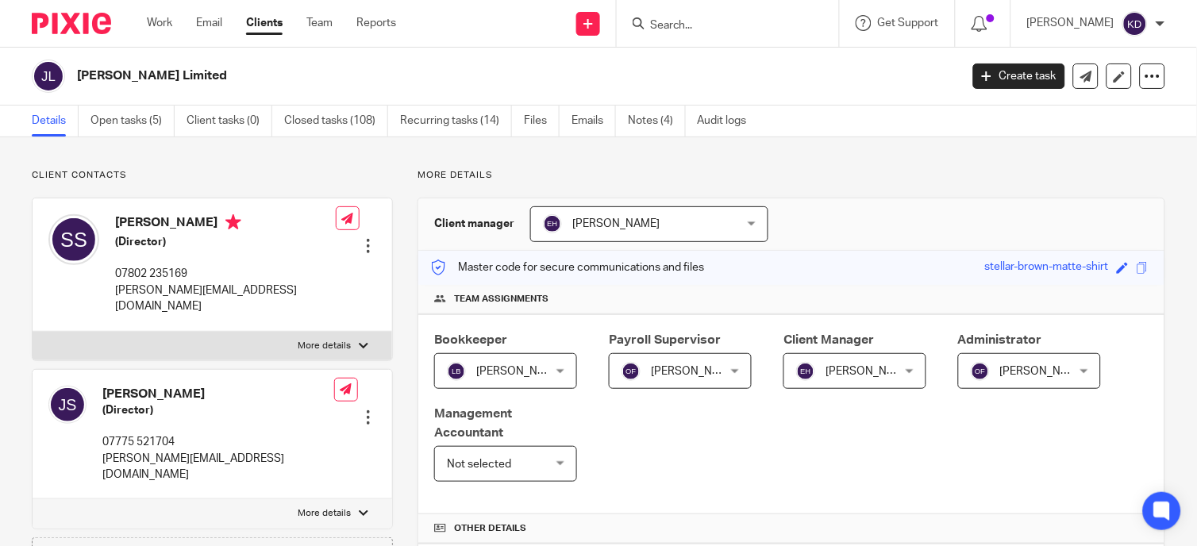
click at [367, 238] on div at bounding box center [368, 246] width 16 height 16
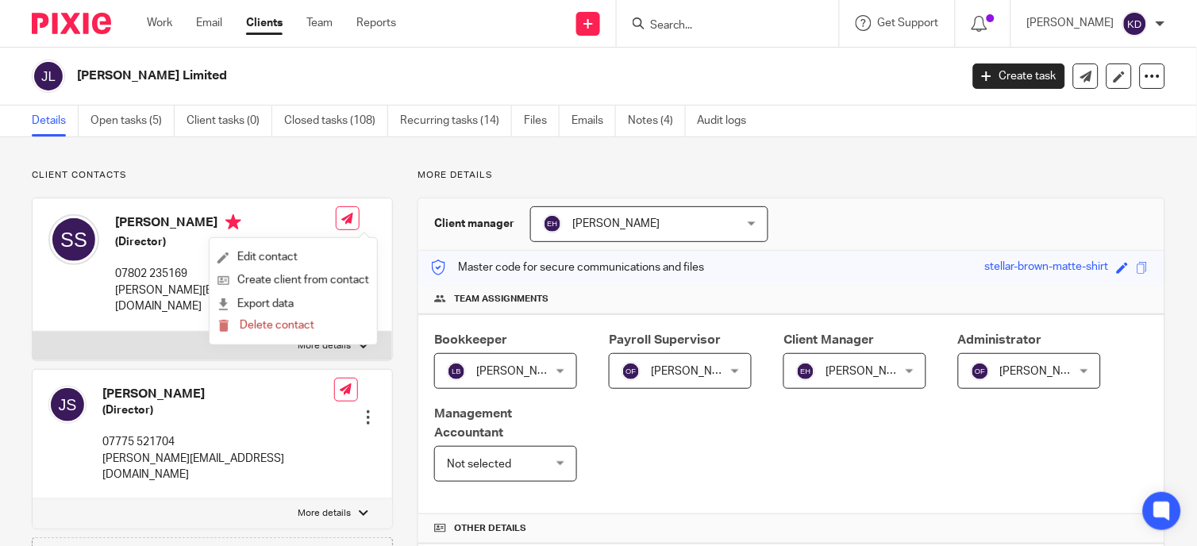
click at [138, 266] on p "07802 235169" at bounding box center [225, 274] width 221 height 16
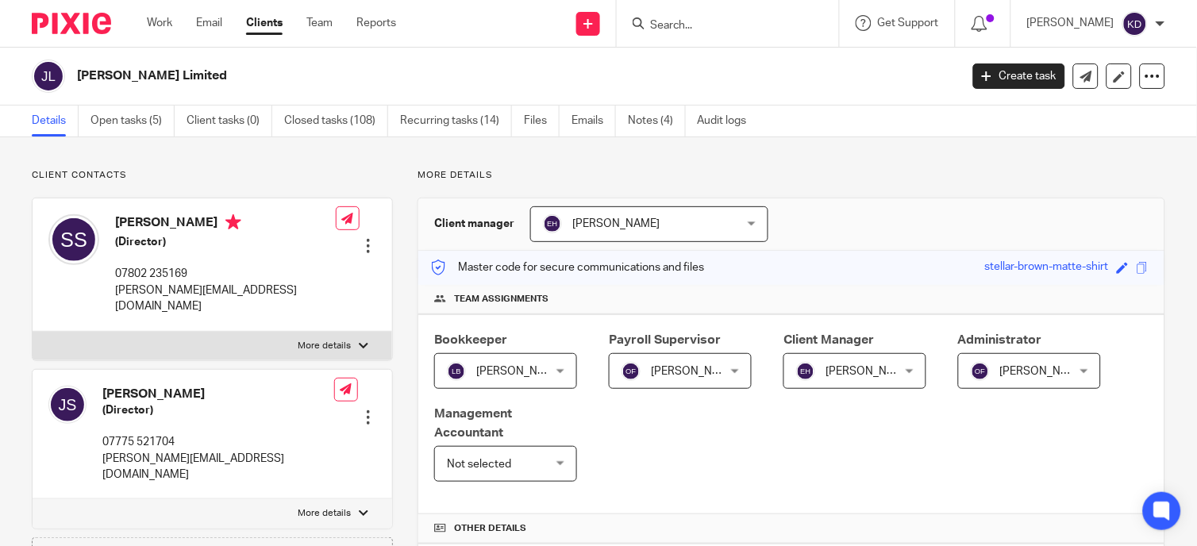
click at [707, 2] on div at bounding box center [728, 23] width 222 height 47
click at [727, 26] on input "Search" at bounding box center [719, 26] width 143 height 14
click at [685, 29] on input "Search" at bounding box center [719, 26] width 143 height 14
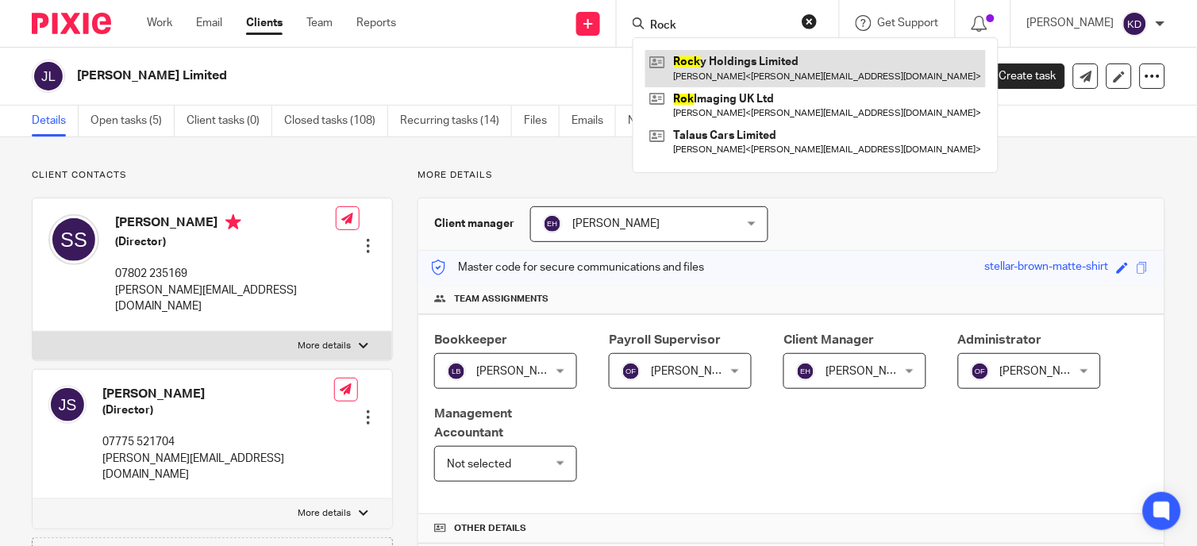
type input "Rock"
click at [751, 56] on link at bounding box center [815, 68] width 340 height 37
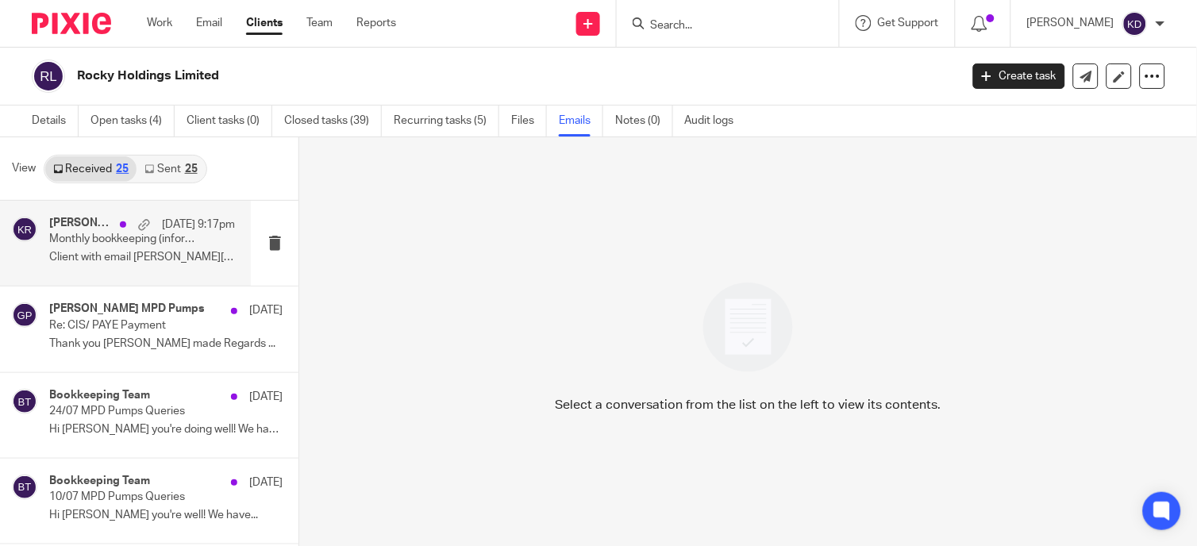
click at [105, 262] on p "Client with email [PERSON_NAME][EMAIL_ADDRESS][DOMAIN_NAME] uploaded..." at bounding box center [142, 257] width 186 height 13
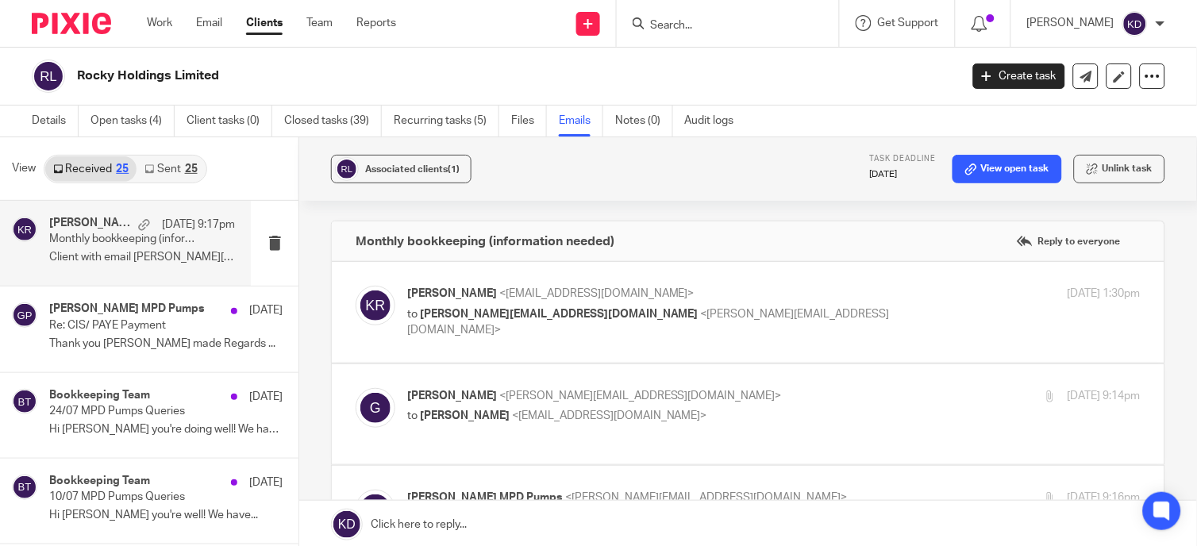
click at [100, 263] on p "Client with email [PERSON_NAME][EMAIL_ADDRESS][DOMAIN_NAME] uploaded..." at bounding box center [142, 257] width 186 height 13
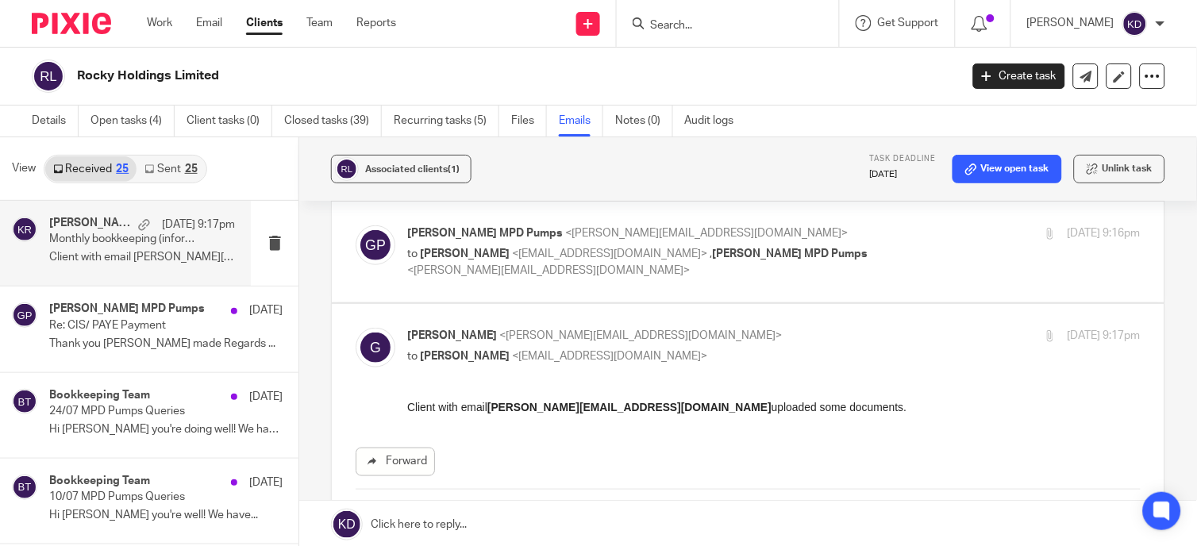
click at [469, 362] on span "[PERSON_NAME]" at bounding box center [465, 356] width 90 height 11
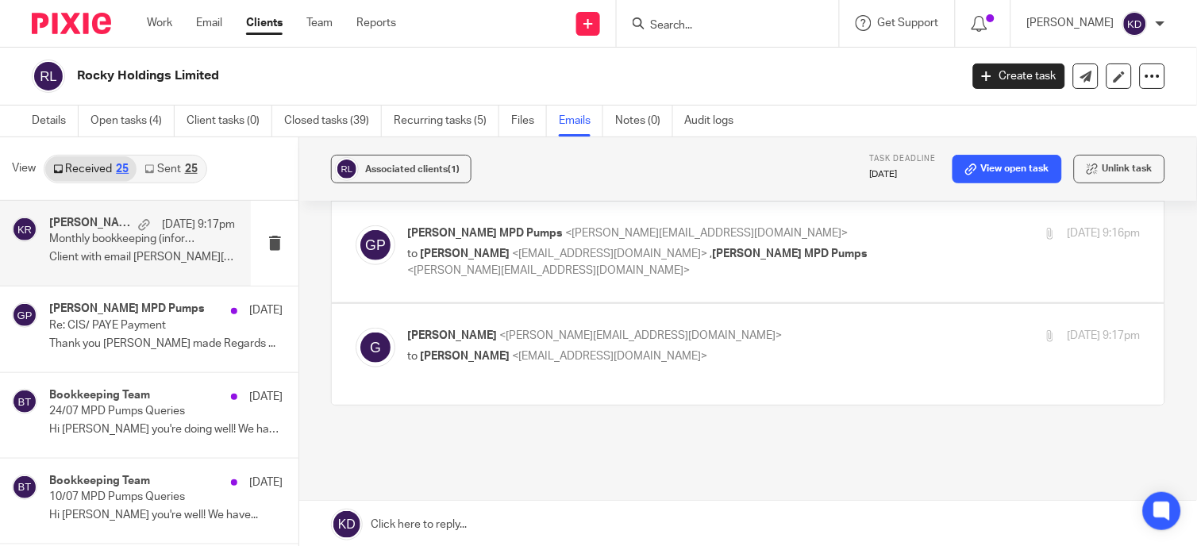
click at [469, 362] on span "[PERSON_NAME]" at bounding box center [465, 356] width 90 height 11
checkbox input "true"
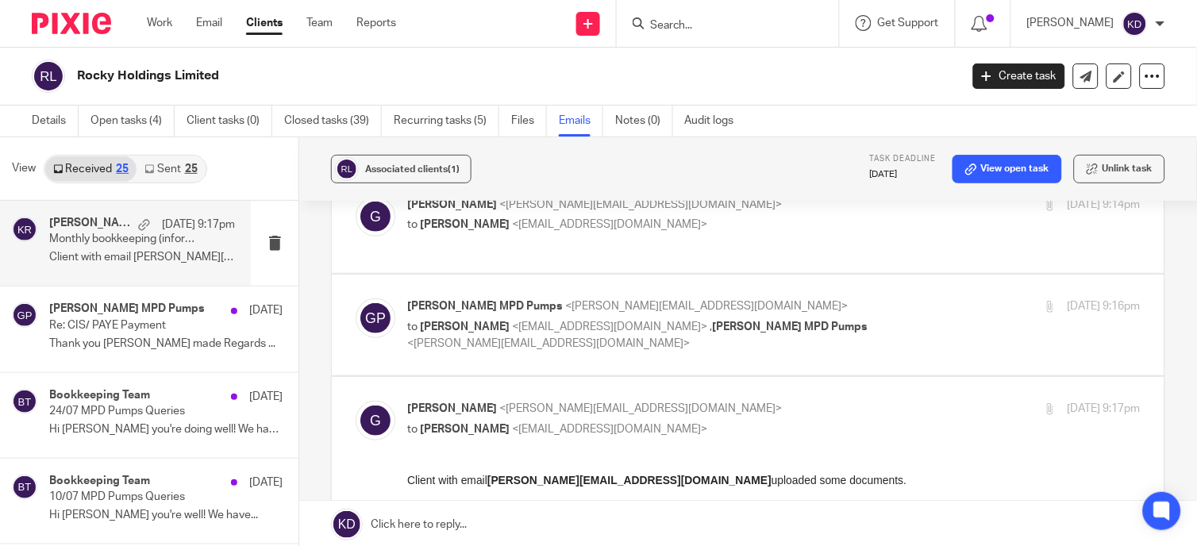
scroll to position [103, 0]
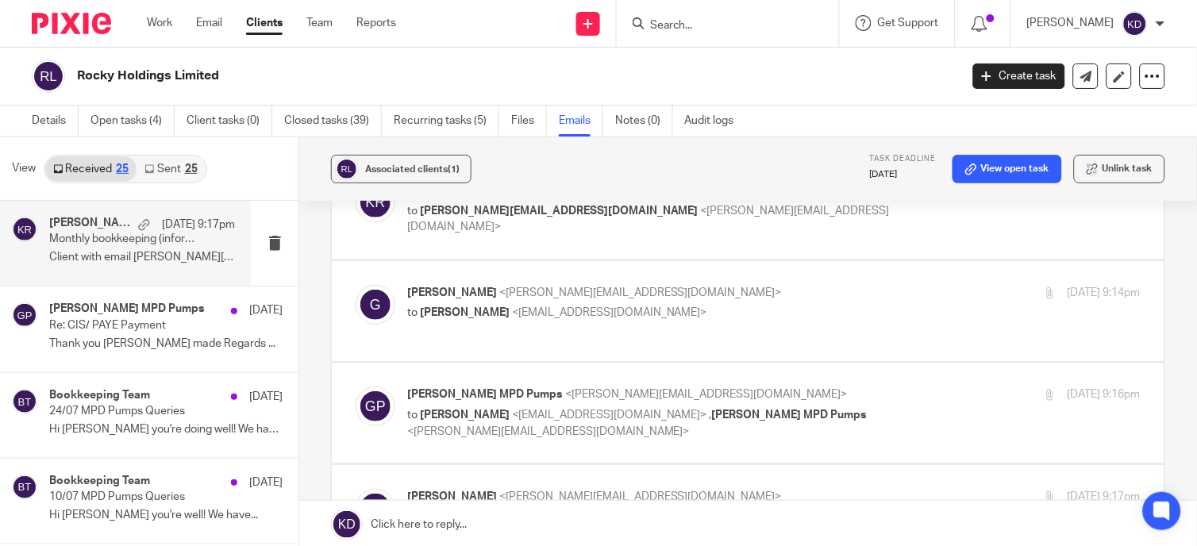
click at [433, 361] on label at bounding box center [748, 311] width 832 height 101
click at [356, 285] on input "checkbox" at bounding box center [355, 284] width 1 height 1
checkbox input "true"
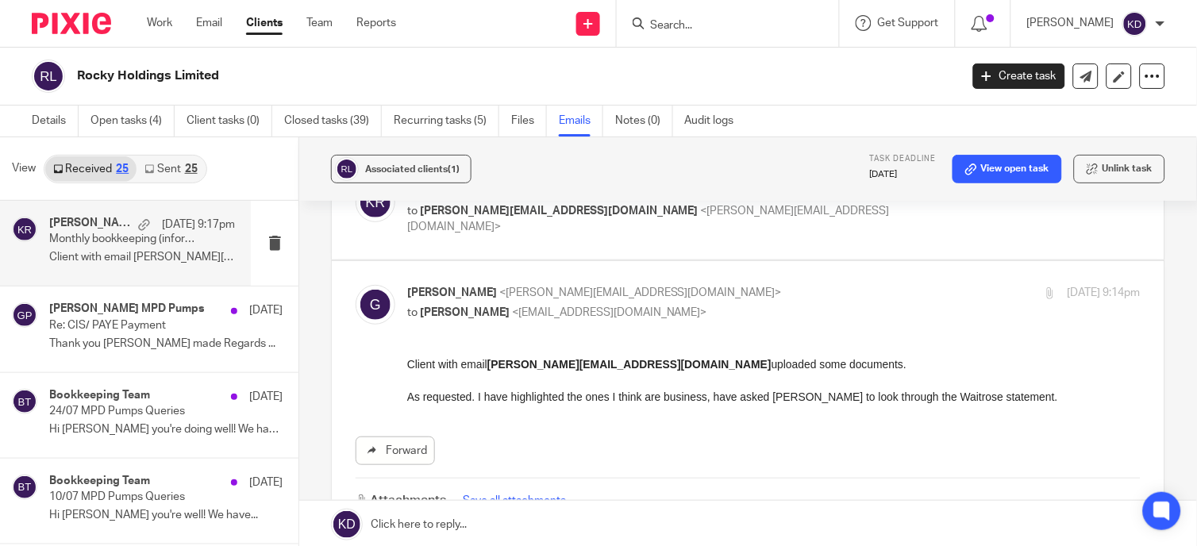
scroll to position [0, 0]
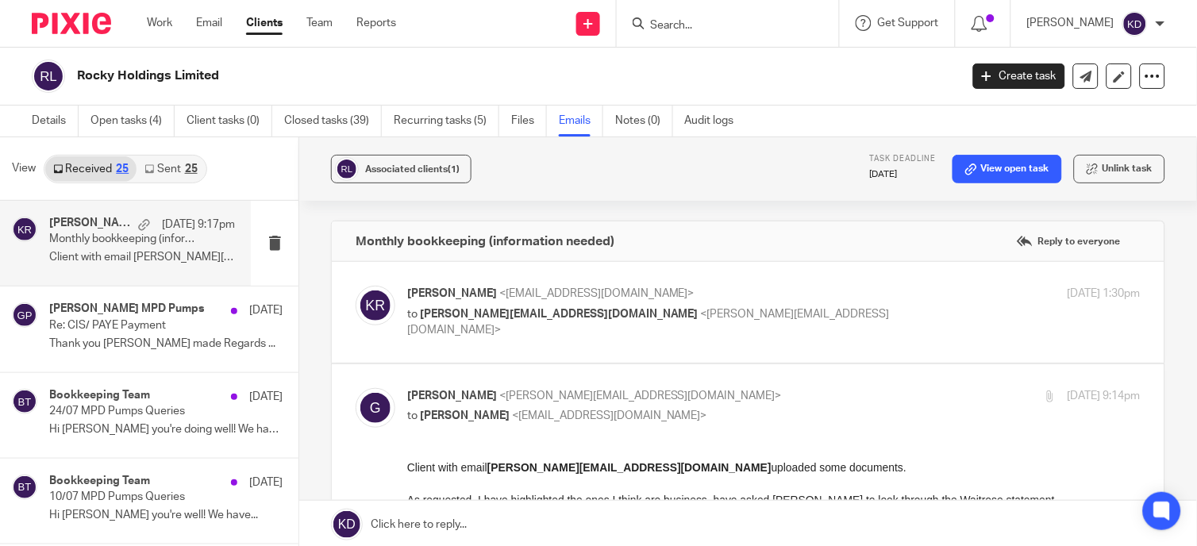
click at [437, 339] on div "[PERSON_NAME] <[EMAIL_ADDRESS][DOMAIN_NAME]> to [PERSON_NAME][EMAIL_ADDRESS][DO…" at bounding box center [748, 312] width 785 height 53
click at [443, 313] on span "[PERSON_NAME][EMAIL_ADDRESS][DOMAIN_NAME]" at bounding box center [559, 314] width 279 height 11
checkbox input "true"
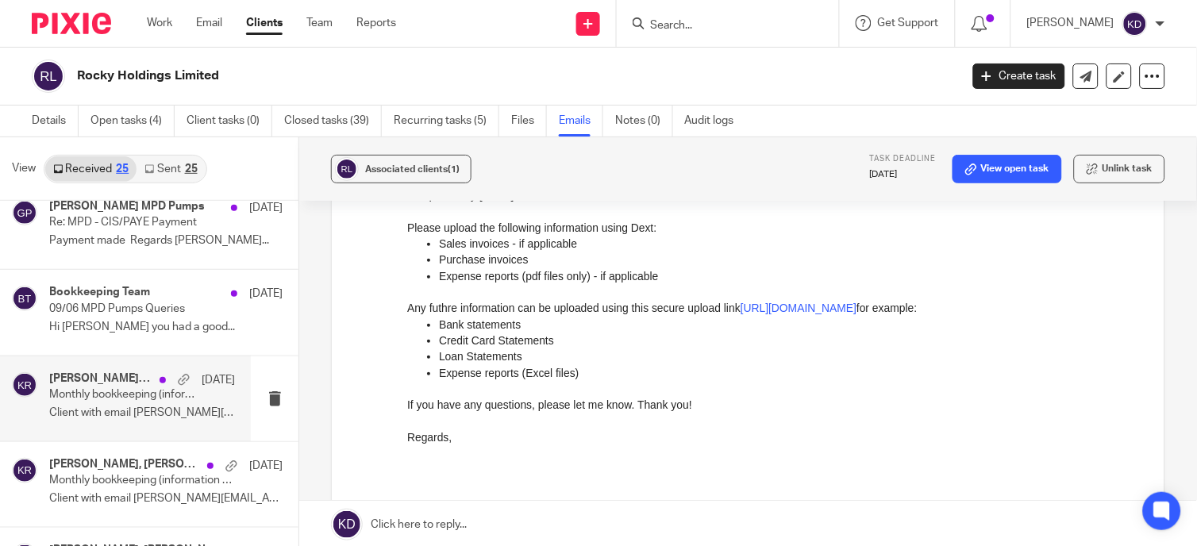
scroll to position [1058, 0]
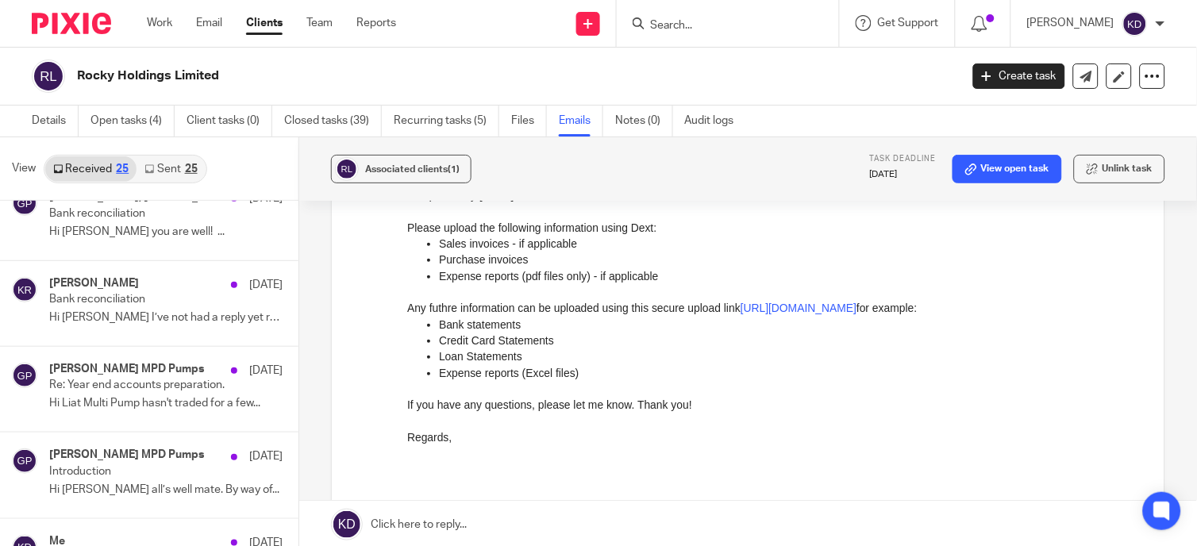
drag, startPoint x: 156, startPoint y: 167, endPoint x: 180, endPoint y: 343, distance: 177.8
click at [156, 167] on link "Sent 25" at bounding box center [170, 168] width 68 height 25
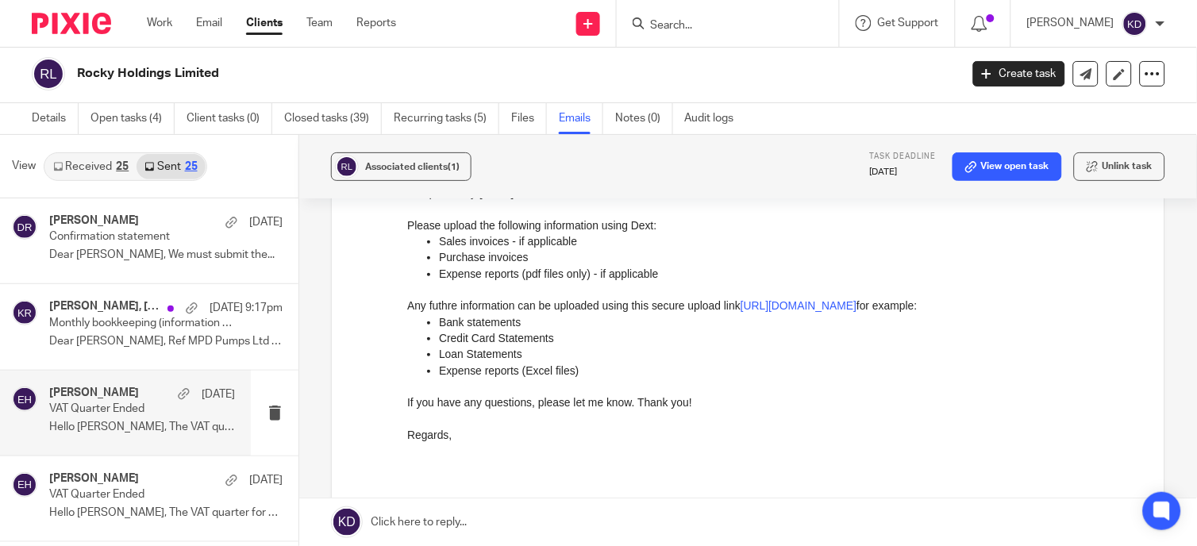
scroll to position [176, 0]
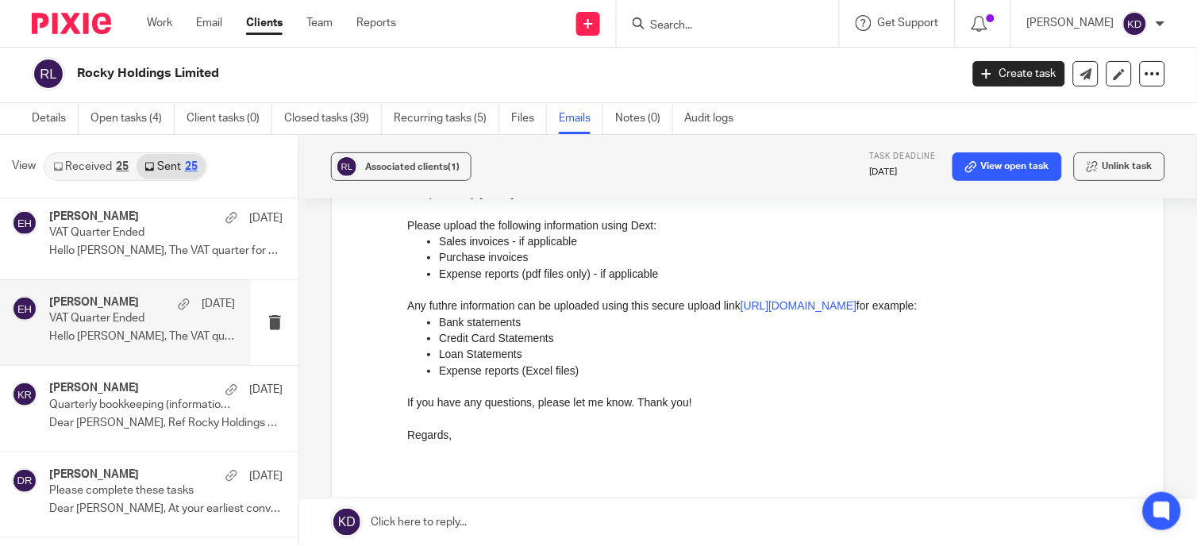
click at [133, 355] on div "[PERSON_NAME] [DATE] VAT Quarter Ended Hello [PERSON_NAME], The VAT quarter for…" at bounding box center [125, 322] width 251 height 85
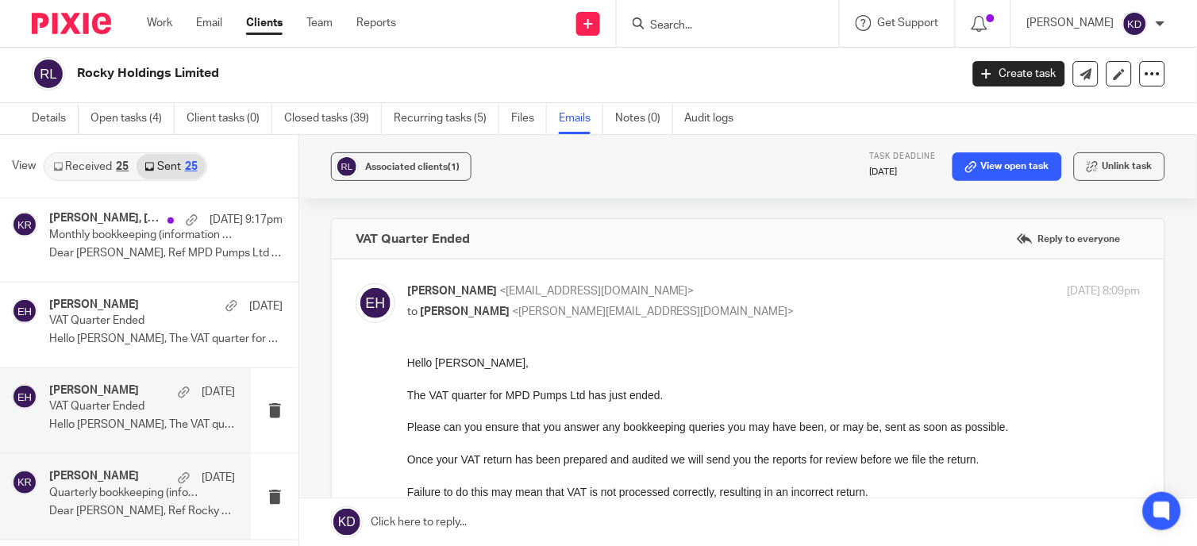
scroll to position [0, 0]
